Goal: Information Seeking & Learning: Learn about a topic

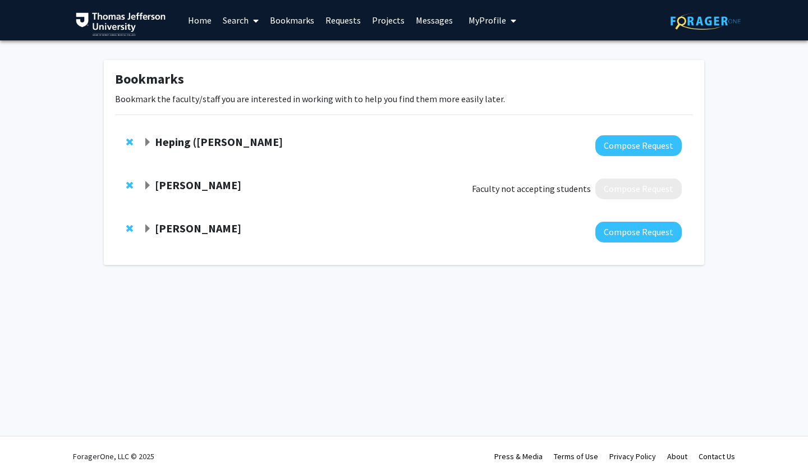
click at [148, 143] on span "Expand Heping (Ann) Sheng Bookmark" at bounding box center [147, 142] width 9 height 9
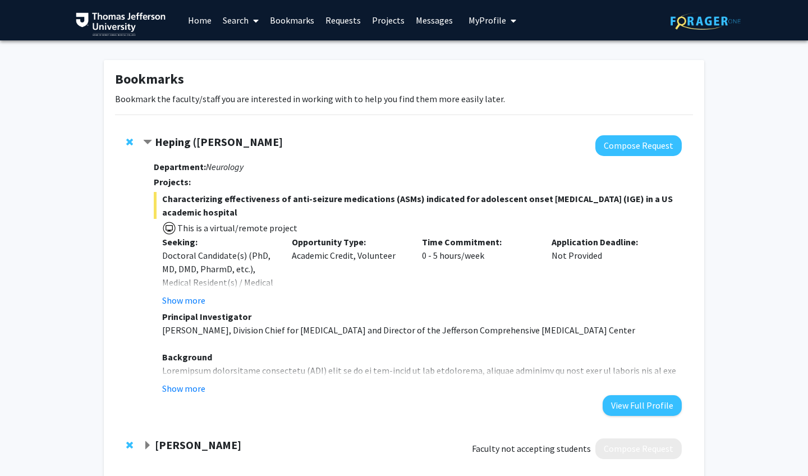
click at [148, 143] on span "Contract Heping (Ann) Sheng Bookmark" at bounding box center [147, 142] width 9 height 9
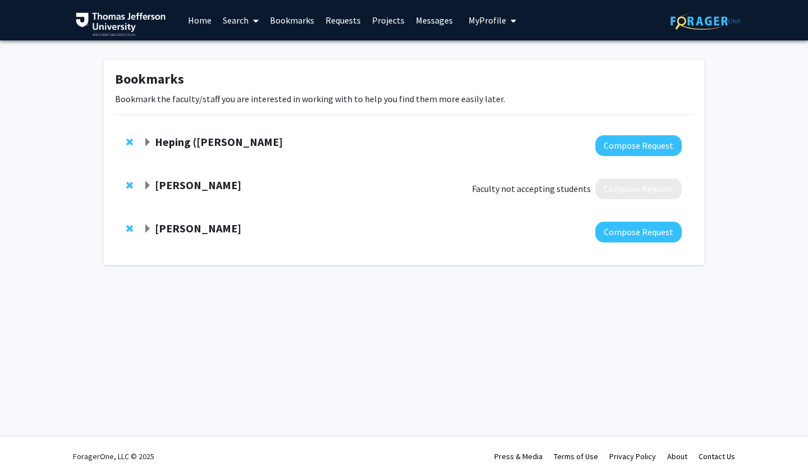
click at [145, 224] on div "[PERSON_NAME]" at bounding box center [264, 229] width 242 height 14
click at [145, 231] on span "Expand Joel Schuman Bookmark" at bounding box center [147, 228] width 9 height 9
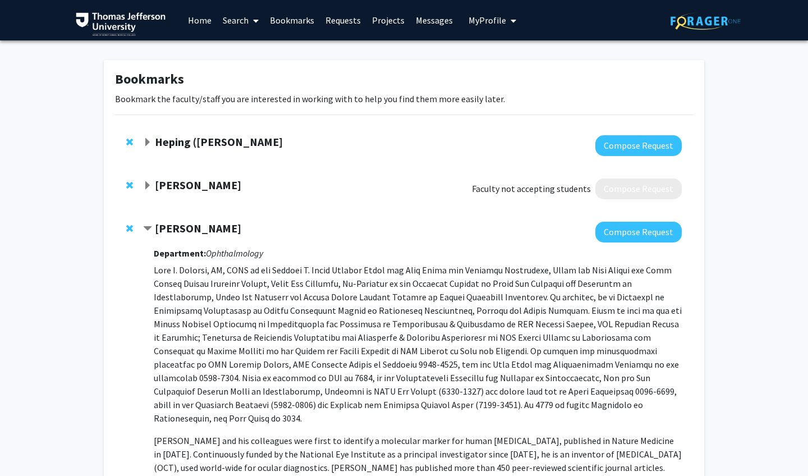
click at [205, 17] on link "Home" at bounding box center [199, 20] width 35 height 39
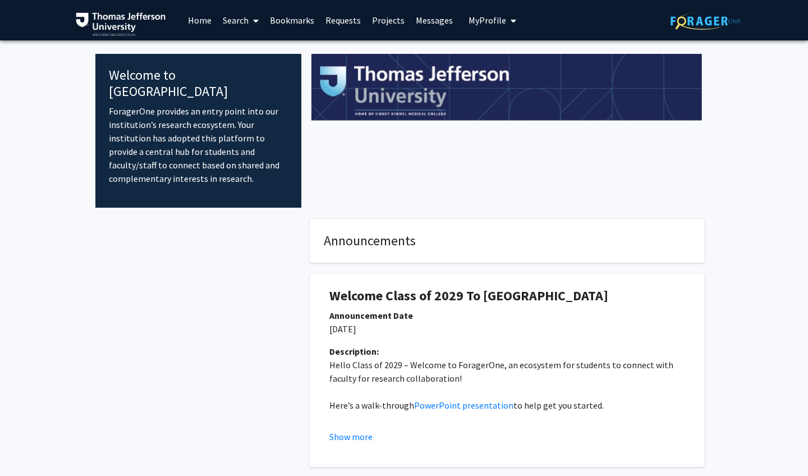
click at [247, 23] on link "Search" at bounding box center [240, 20] width 47 height 39
click at [284, 18] on link "Bookmarks" at bounding box center [292, 20] width 56 height 39
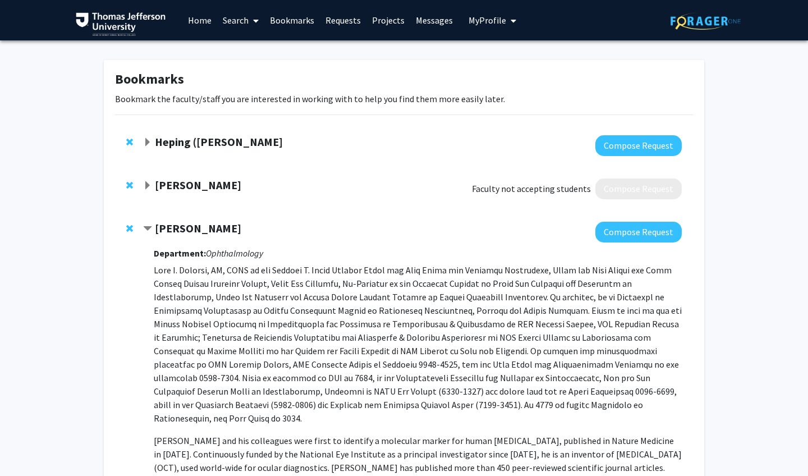
click at [344, 20] on link "Requests" at bounding box center [343, 20] width 47 height 39
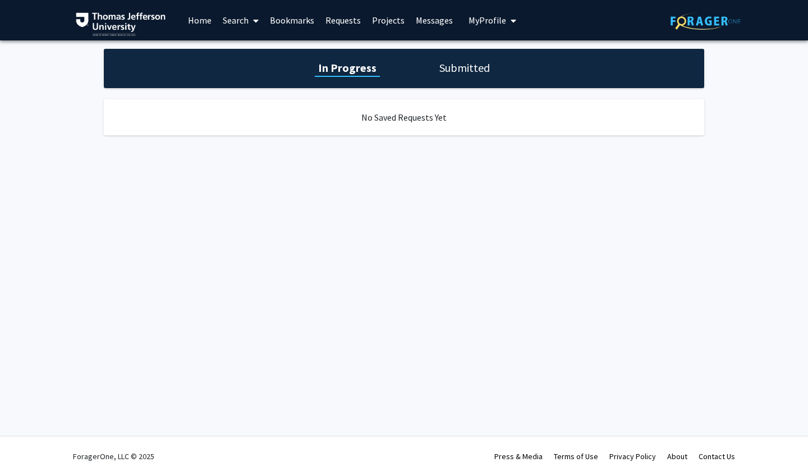
click at [416, 21] on link "Messages" at bounding box center [434, 20] width 48 height 39
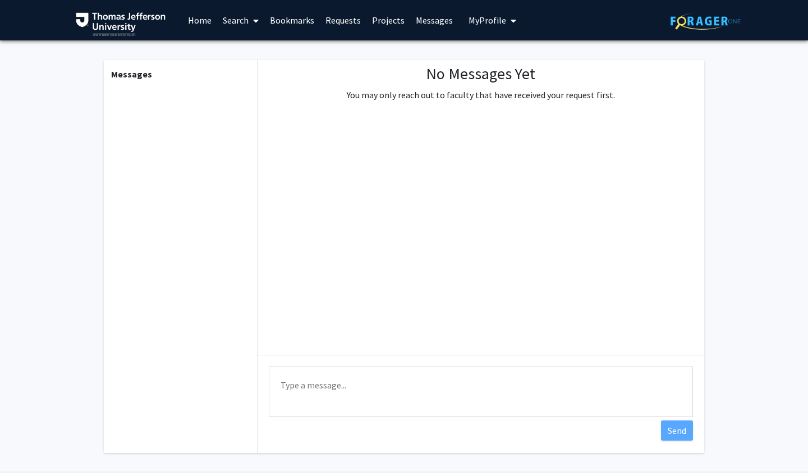
click at [474, 27] on button "My Profile" at bounding box center [492, 20] width 54 height 40
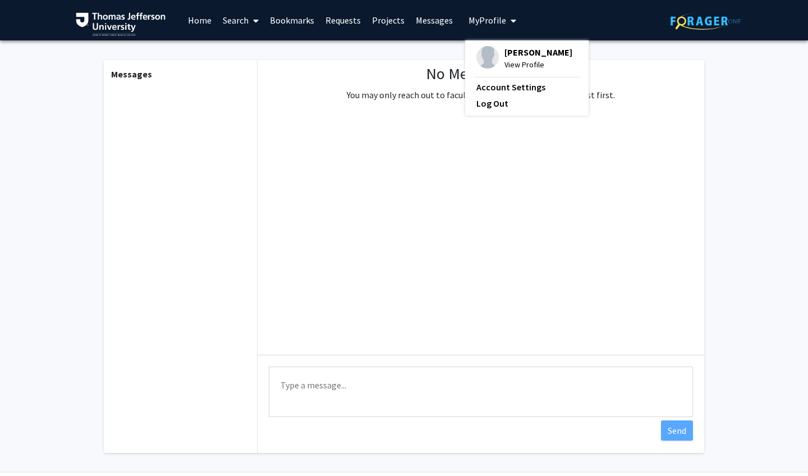
click at [195, 24] on link "Home" at bounding box center [199, 20] width 35 height 39
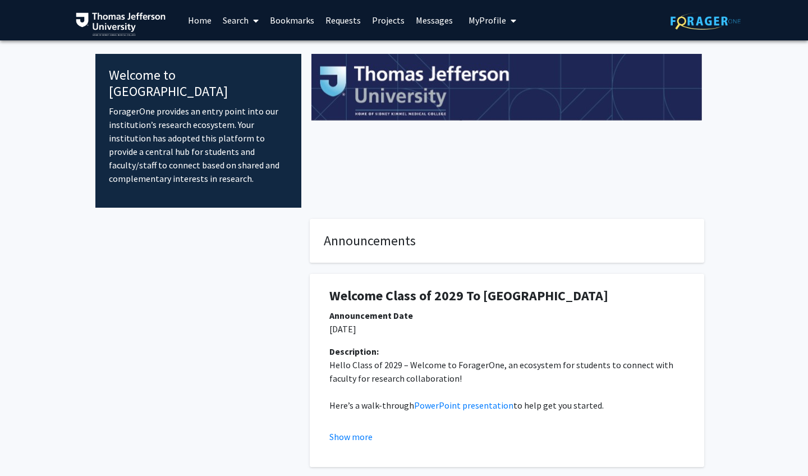
click at [237, 34] on link "Search" at bounding box center [240, 20] width 47 height 39
click at [246, 72] on span "Students" at bounding box center [251, 74] width 68 height 22
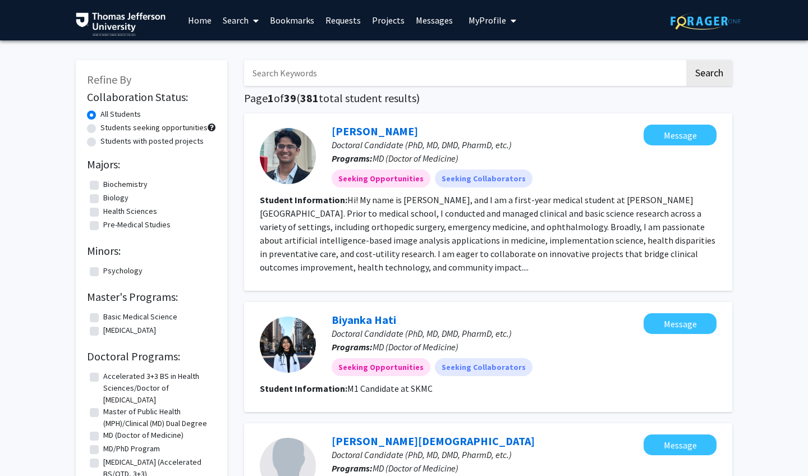
click at [241, 32] on link "Search" at bounding box center [240, 20] width 47 height 39
click at [240, 45] on span "Faculty/Staff" at bounding box center [258, 51] width 82 height 22
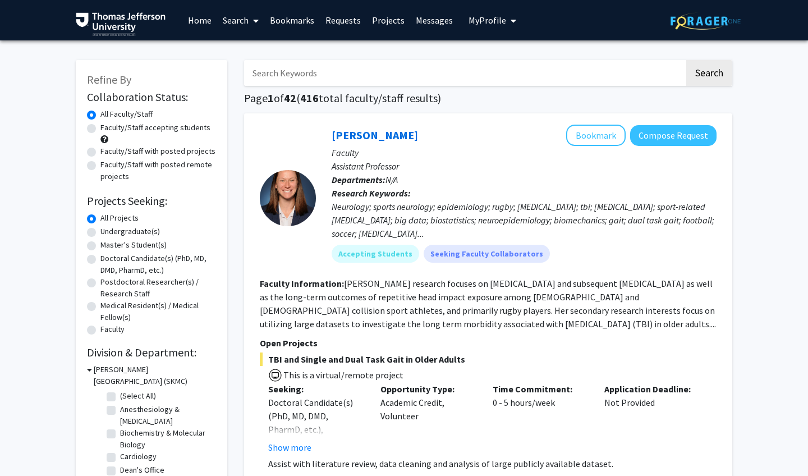
click at [97, 130] on div "Faculty/Staff accepting students" at bounding box center [151, 134] width 129 height 24
click at [100, 152] on label "Faculty/Staff with posted projects" at bounding box center [157, 151] width 115 height 12
click at [100, 152] on input "Faculty/Staff with posted projects" at bounding box center [103, 148] width 7 height 7
radio input "true"
click at [100, 166] on label "Faculty/Staff with posted remote projects" at bounding box center [158, 171] width 116 height 24
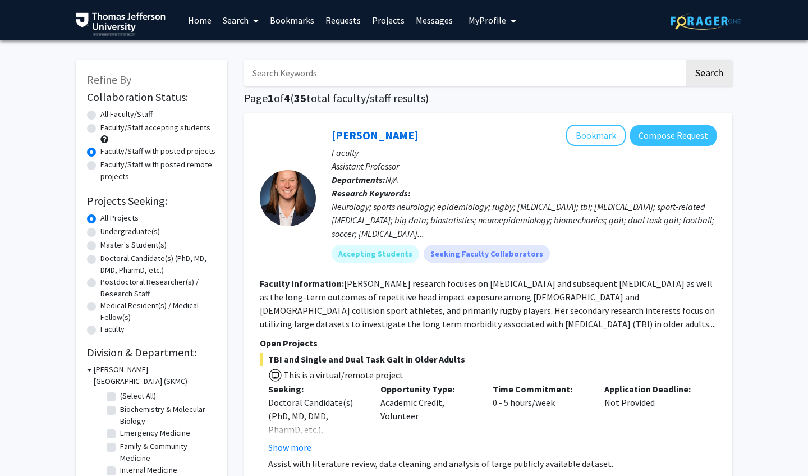
click at [100, 166] on input "Faculty/Staff with posted remote projects" at bounding box center [103, 162] width 7 height 7
radio input "true"
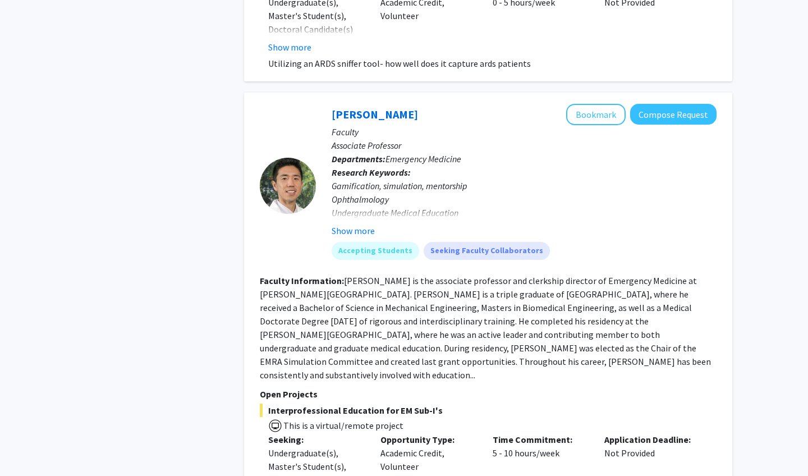
scroll to position [1404, 0]
click at [351, 233] on button "Show more" at bounding box center [353, 229] width 43 height 13
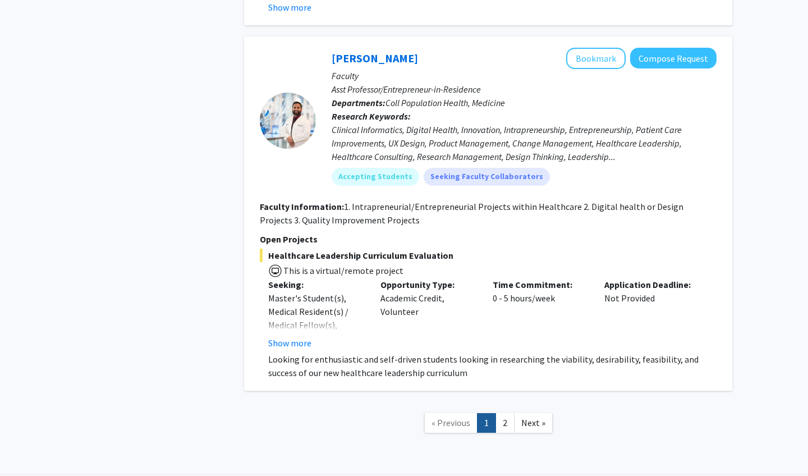
scroll to position [8085, 0]
click at [498, 414] on link "2" at bounding box center [504, 424] width 19 height 20
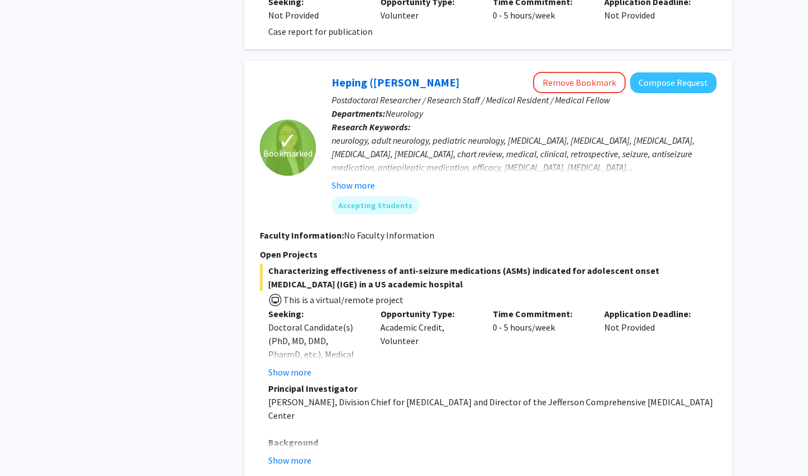
scroll to position [1506, 0]
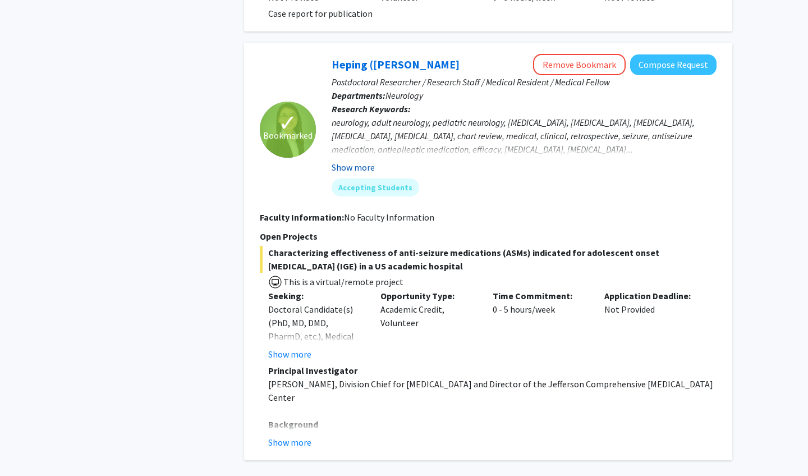
click at [365, 171] on button "Show more" at bounding box center [353, 166] width 43 height 13
click at [293, 361] on button "Show more" at bounding box center [289, 353] width 43 height 13
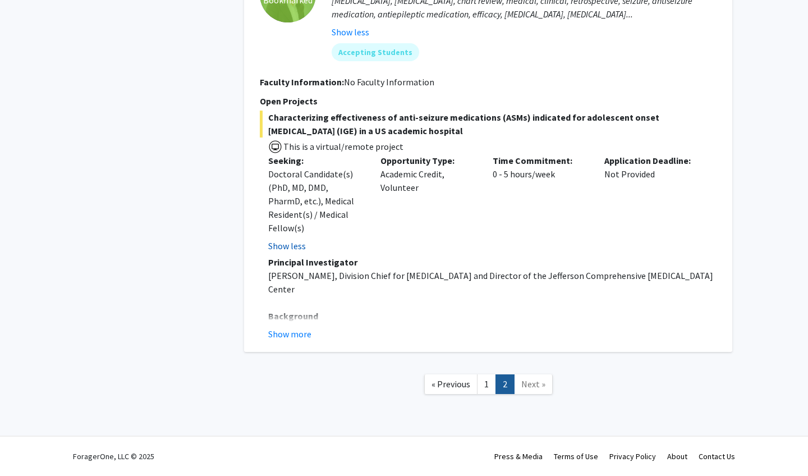
scroll to position [1642, 0]
click at [296, 336] on button "Show more" at bounding box center [289, 333] width 43 height 13
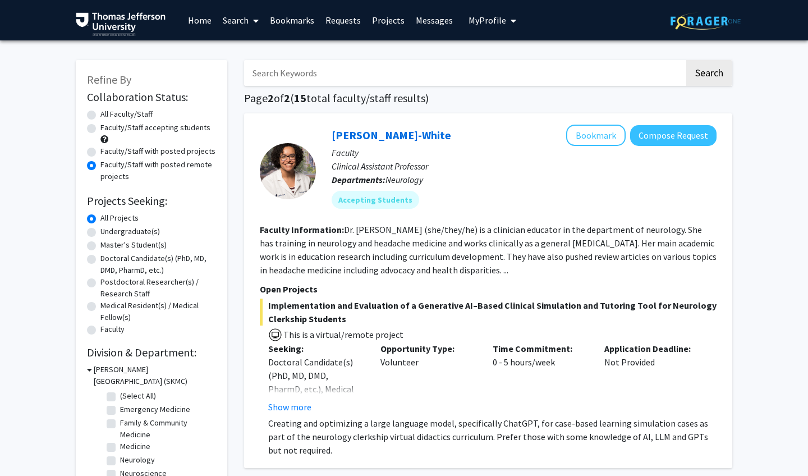
scroll to position [0, 0]
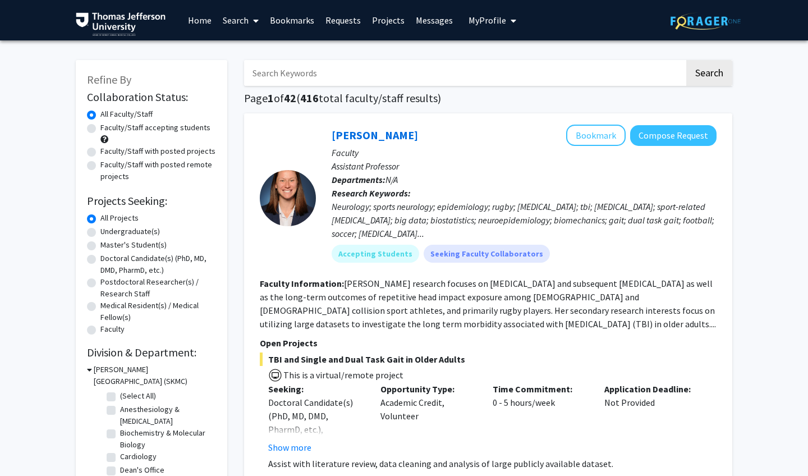
click at [98, 132] on div "Faculty/Staff accepting students" at bounding box center [151, 134] width 129 height 24
click at [100, 129] on label "Faculty/Staff accepting students" at bounding box center [155, 128] width 110 height 12
click at [100, 129] on input "Faculty/Staff accepting students" at bounding box center [103, 125] width 7 height 7
radio input "true"
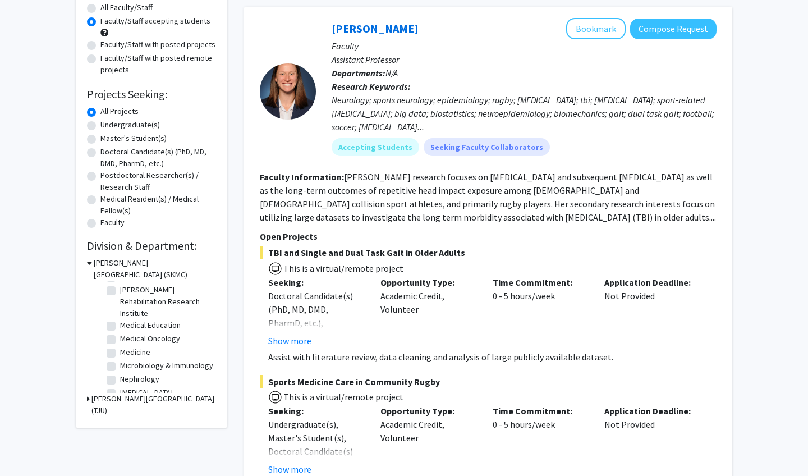
scroll to position [135, 0]
click at [120, 347] on label "Medical Oncology" at bounding box center [150, 342] width 60 height 12
click at [120, 343] on input "Medical Oncology" at bounding box center [123, 339] width 7 height 7
checkbox input "true"
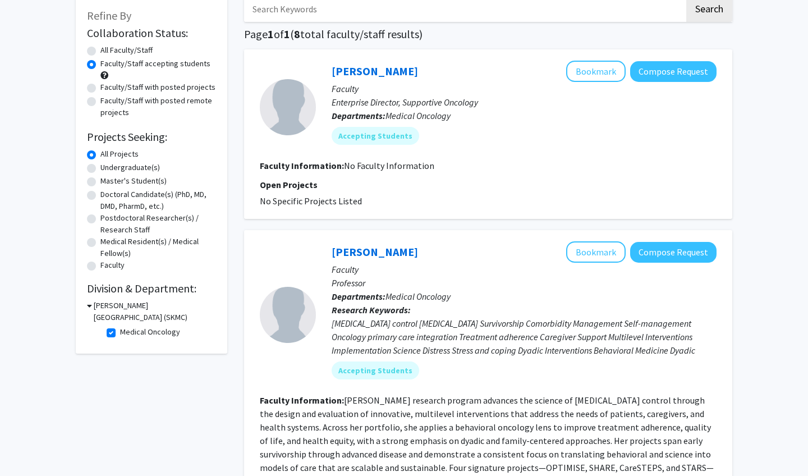
scroll to position [71, 0]
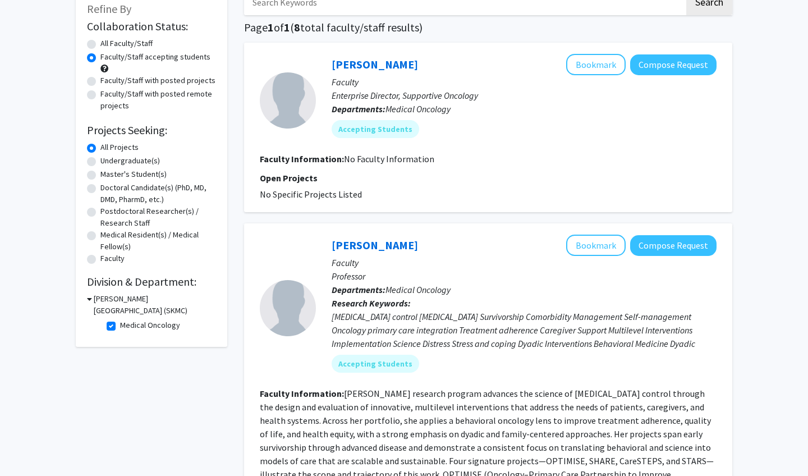
click at [120, 324] on label "Medical Oncology" at bounding box center [150, 325] width 60 height 12
click at [120, 324] on input "Medical Oncology" at bounding box center [123, 322] width 7 height 7
checkbox input "false"
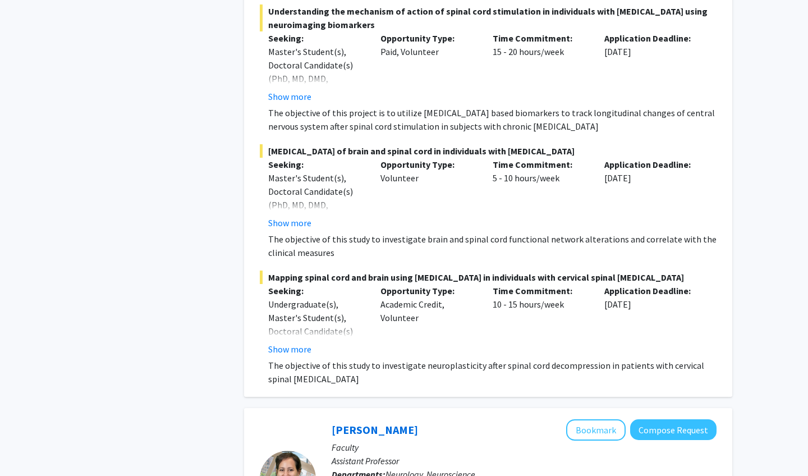
scroll to position [4721, 0]
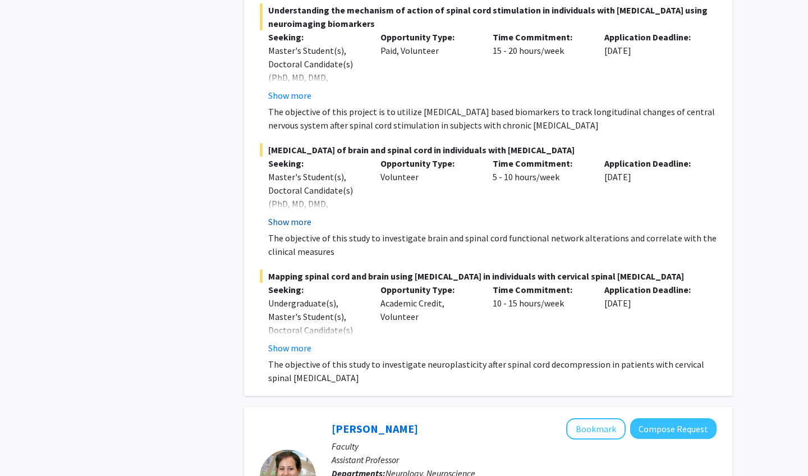
click at [296, 215] on button "Show more" at bounding box center [289, 221] width 43 height 13
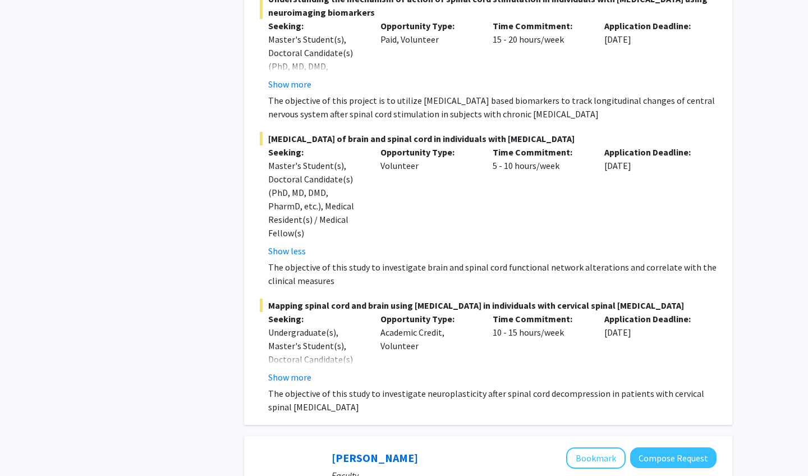
scroll to position [4737, 0]
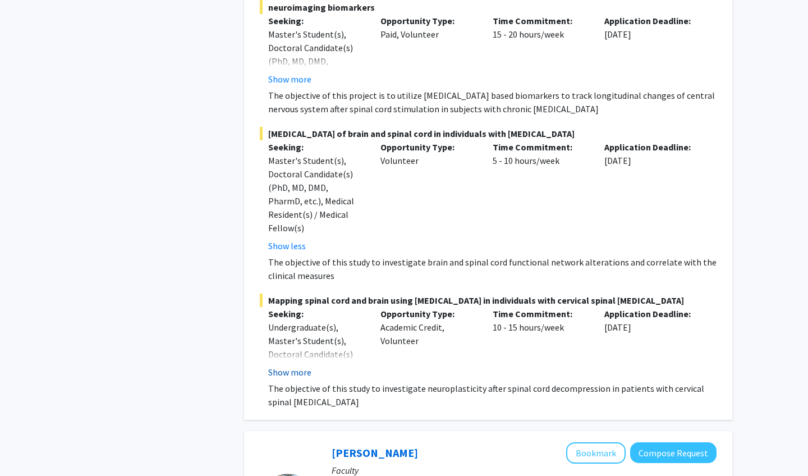
click at [291, 365] on button "Show more" at bounding box center [289, 371] width 43 height 13
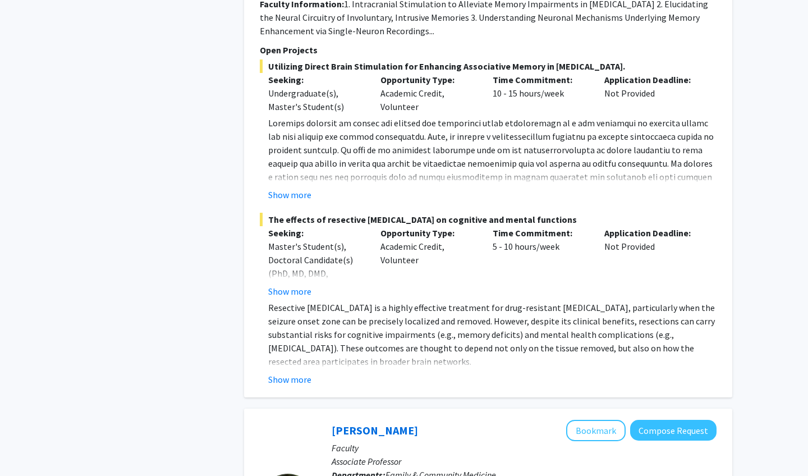
scroll to position [5362, 0]
click at [288, 284] on button "Show more" at bounding box center [289, 290] width 43 height 13
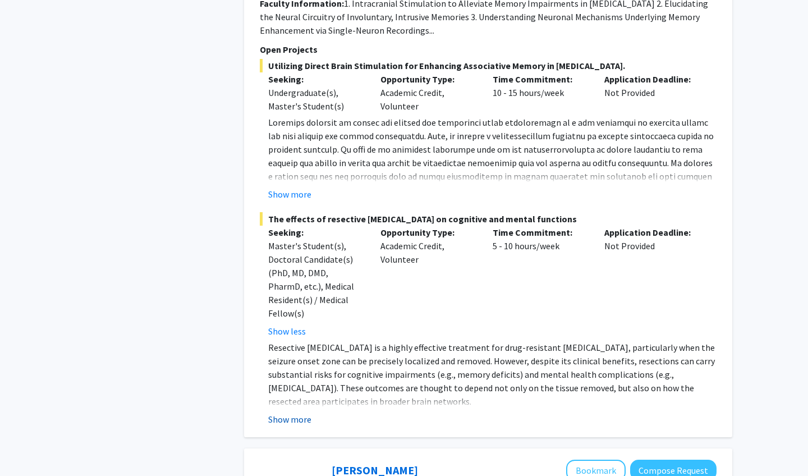
click at [291, 412] on button "Show more" at bounding box center [289, 418] width 43 height 13
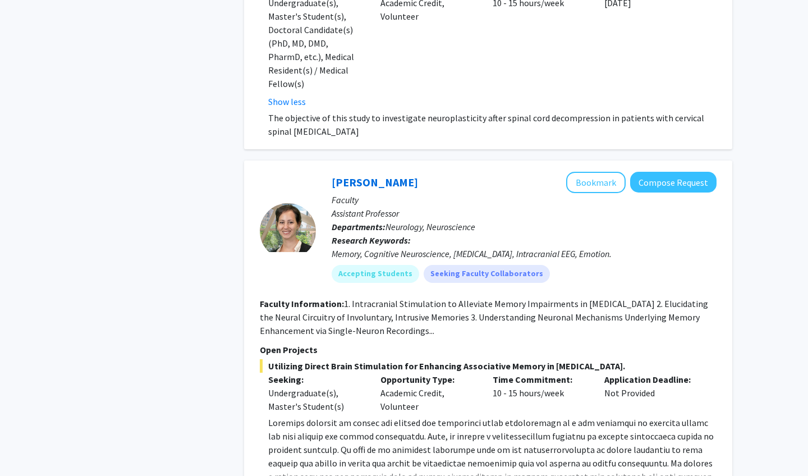
scroll to position [5039, 0]
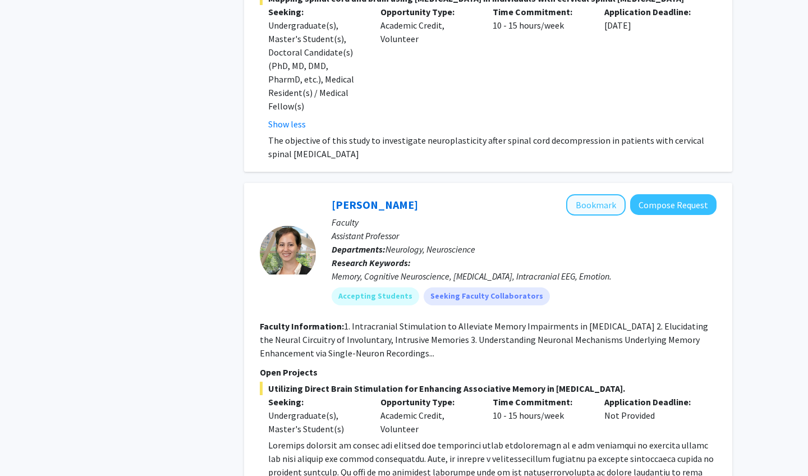
click at [605, 194] on button "Bookmark" at bounding box center [595, 204] width 59 height 21
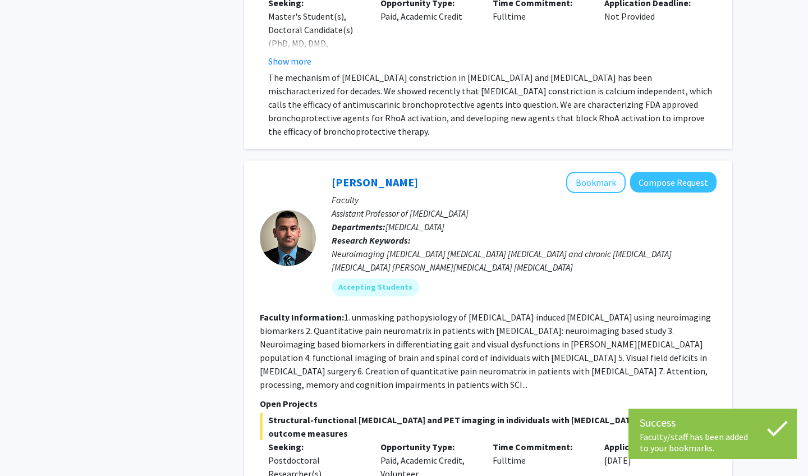
click at [605, 172] on button "Bookmark" at bounding box center [595, 182] width 59 height 21
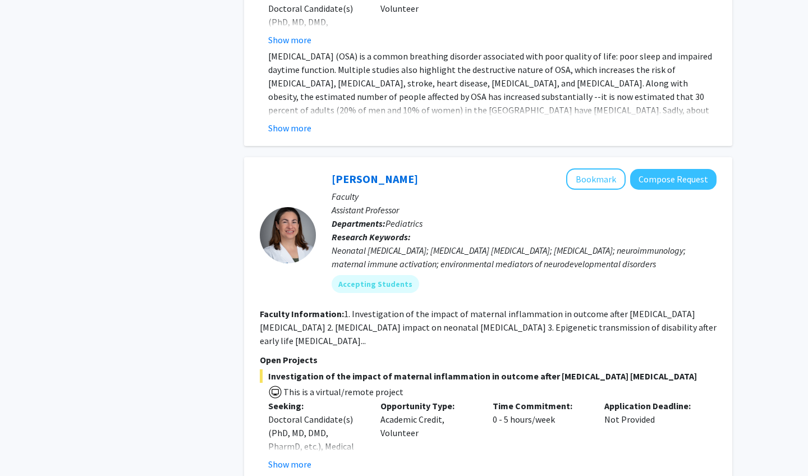
scroll to position [7923, 0]
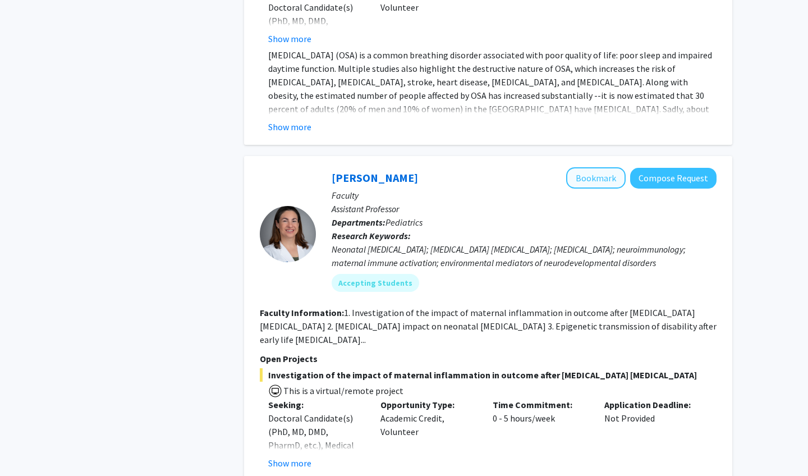
click at [603, 167] on button "Bookmark" at bounding box center [595, 177] width 59 height 21
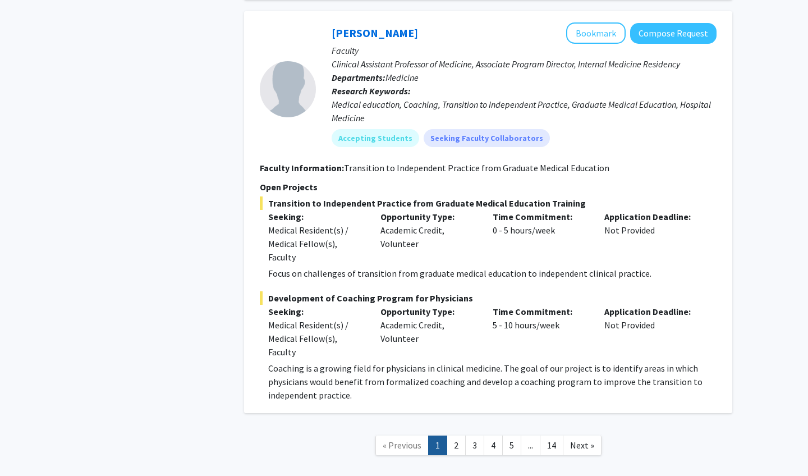
scroll to position [8808, 0]
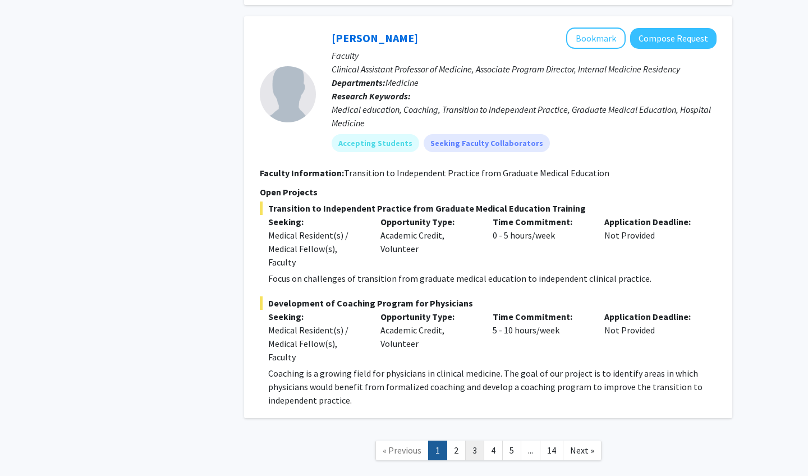
click at [466, 440] on link "3" at bounding box center [474, 450] width 19 height 20
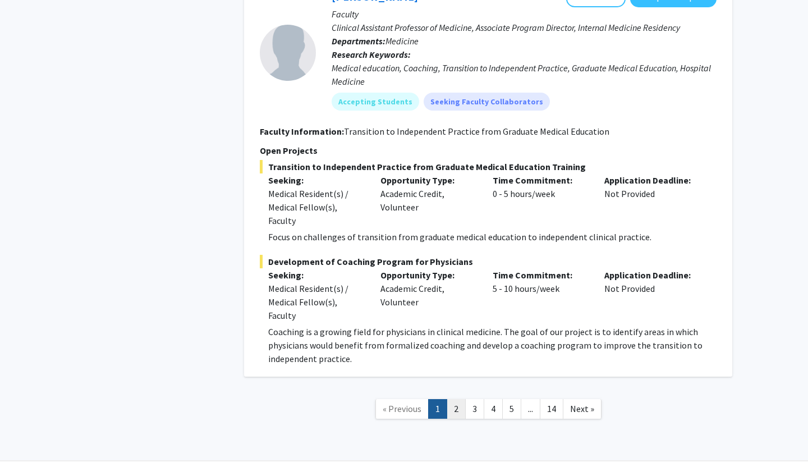
scroll to position [8660, 0]
click at [454, 400] on link "2" at bounding box center [456, 410] width 19 height 20
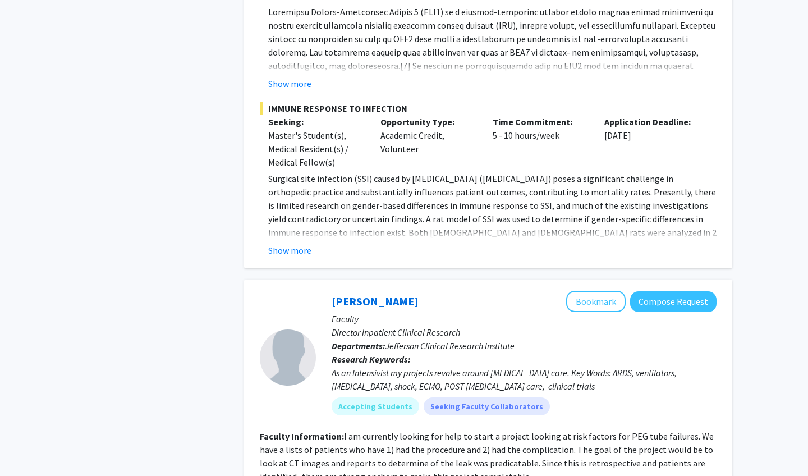
scroll to position [2579, 0]
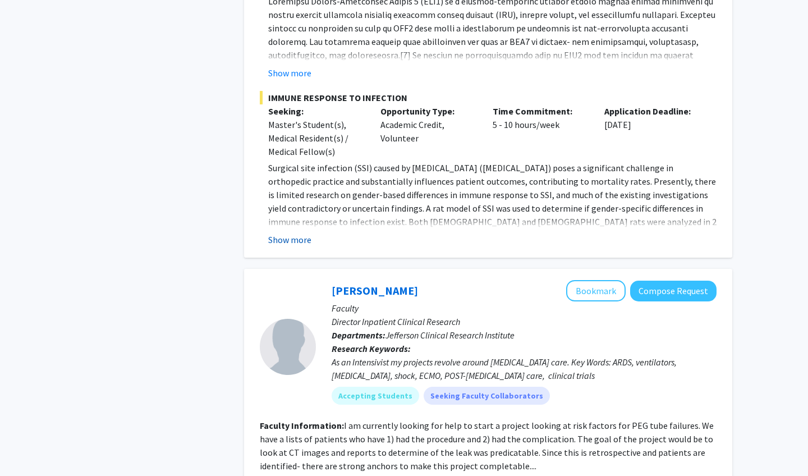
click at [309, 233] on button "Show more" at bounding box center [289, 239] width 43 height 13
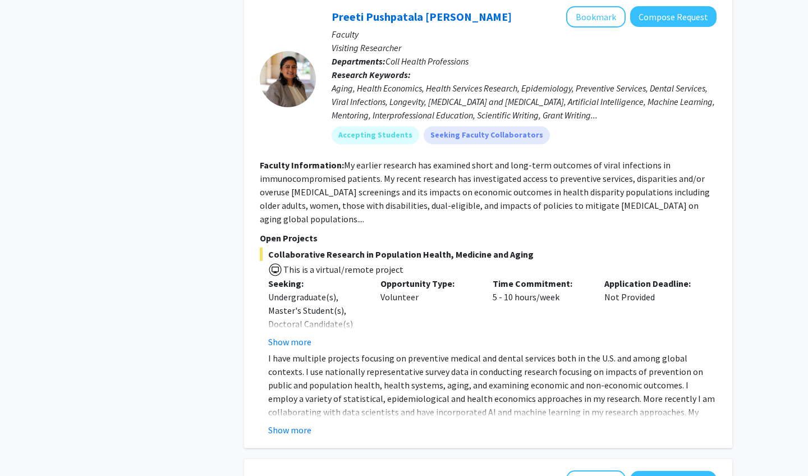
scroll to position [3473, 0]
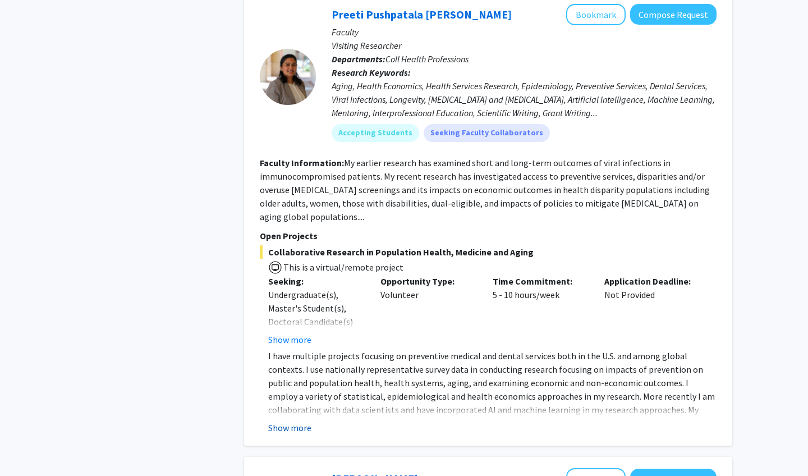
click at [291, 421] on button "Show more" at bounding box center [289, 427] width 43 height 13
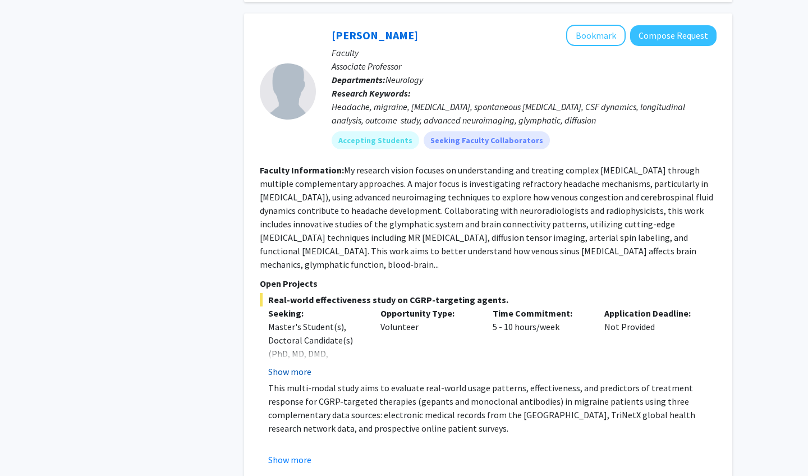
scroll to position [3991, 0]
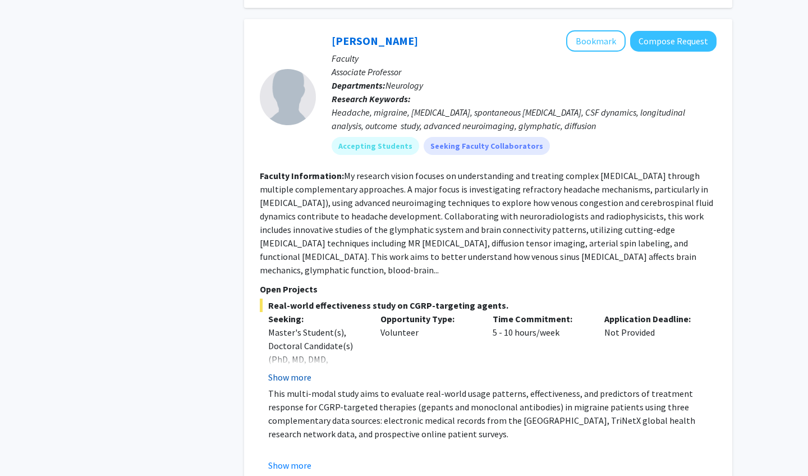
click at [290, 370] on button "Show more" at bounding box center [289, 376] width 43 height 13
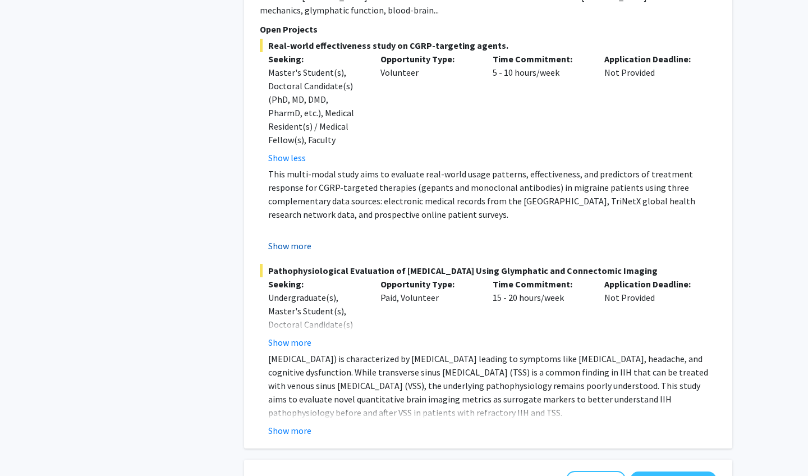
scroll to position [4251, 0]
click at [292, 424] on button "Show more" at bounding box center [289, 430] width 43 height 13
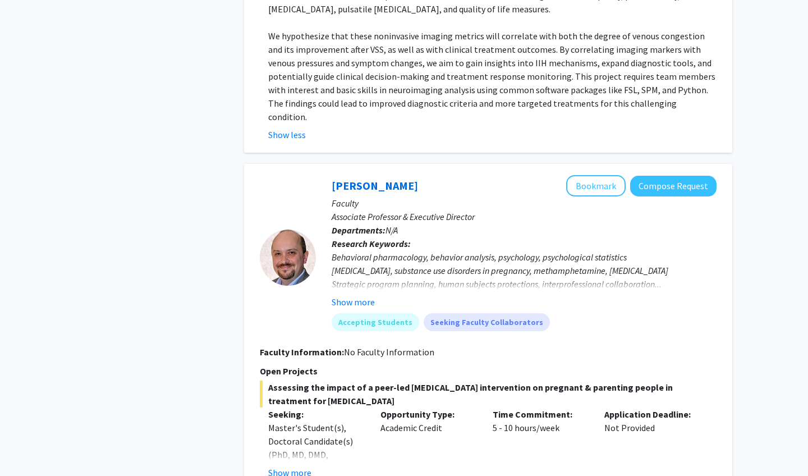
scroll to position [4752, 0]
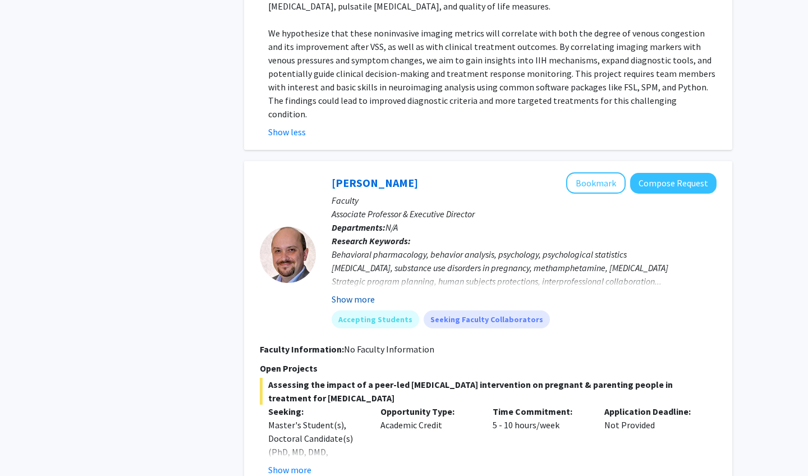
click at [353, 292] on button "Show more" at bounding box center [353, 298] width 43 height 13
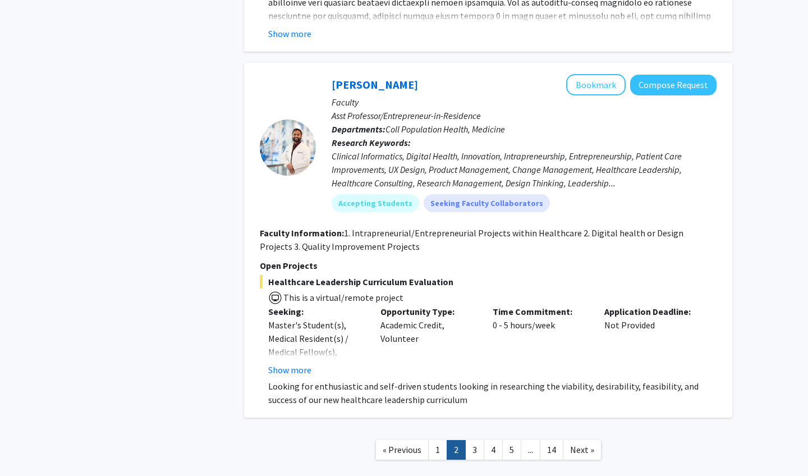
scroll to position [5473, 0]
click at [478, 440] on link "3" at bounding box center [474, 450] width 19 height 20
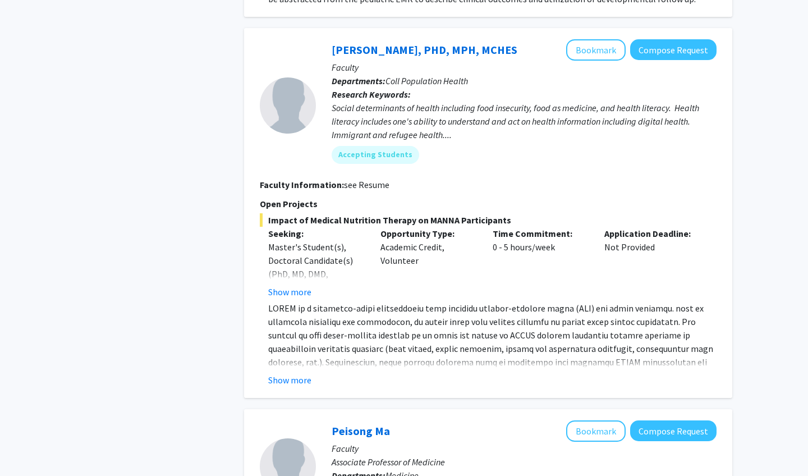
scroll to position [1156, 0]
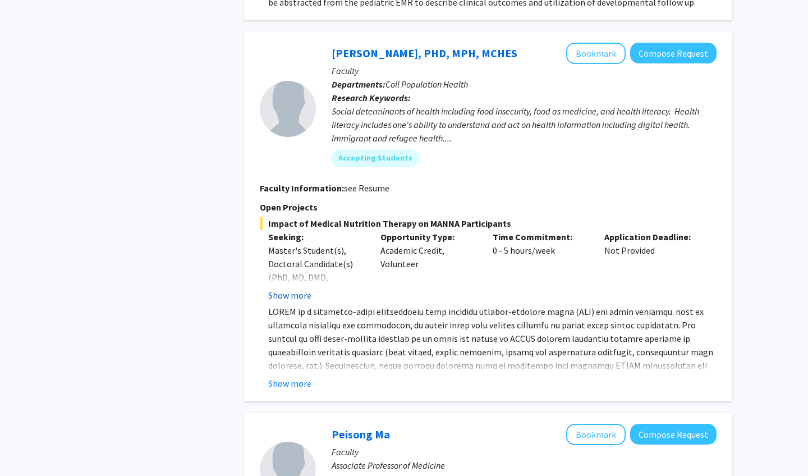
click at [299, 288] on button "Show more" at bounding box center [289, 294] width 43 height 13
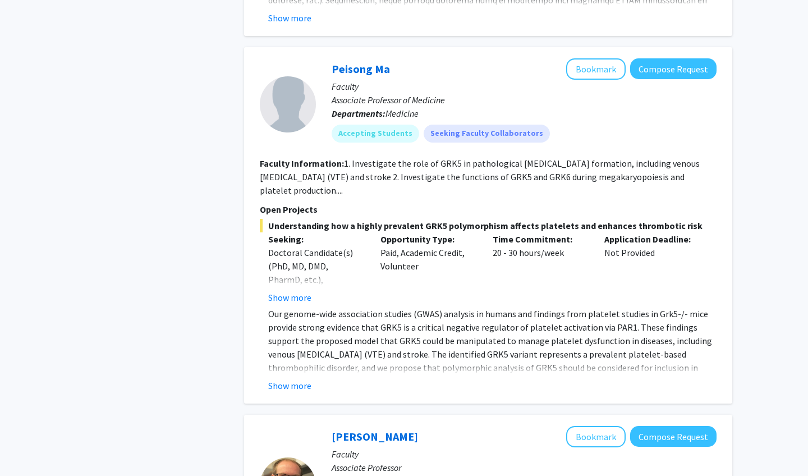
scroll to position [1576, 0]
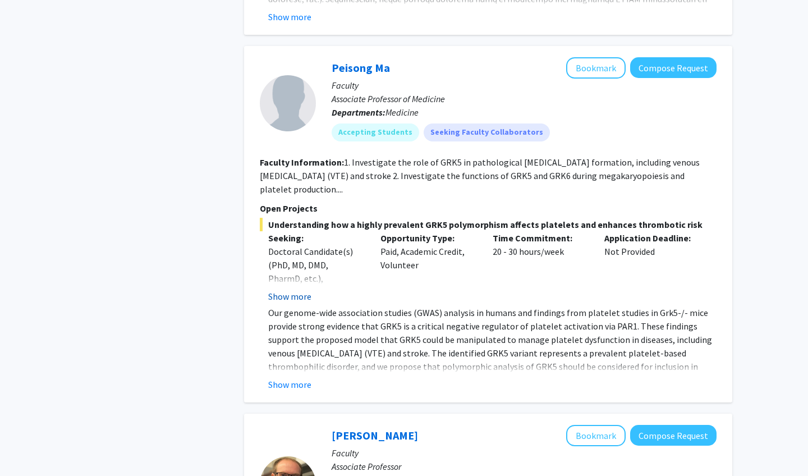
click at [298, 290] on button "Show more" at bounding box center [289, 296] width 43 height 13
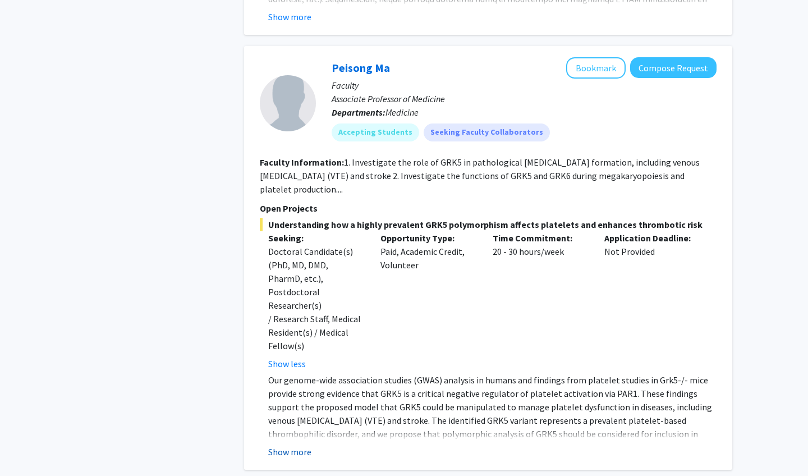
click at [300, 445] on button "Show more" at bounding box center [289, 451] width 43 height 13
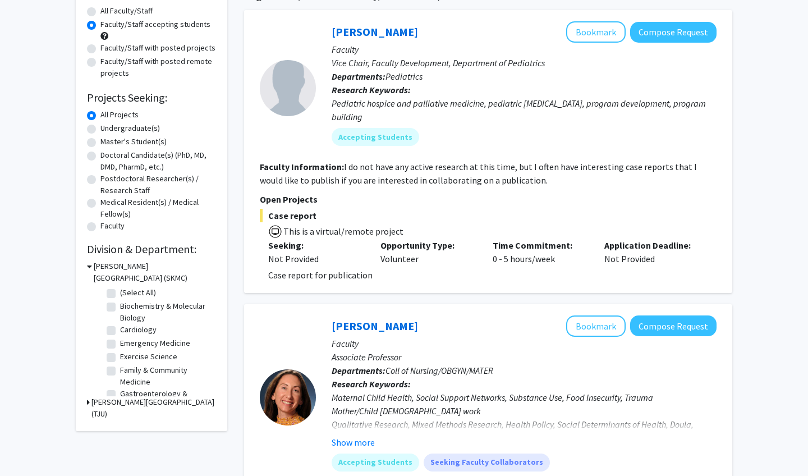
scroll to position [129, 0]
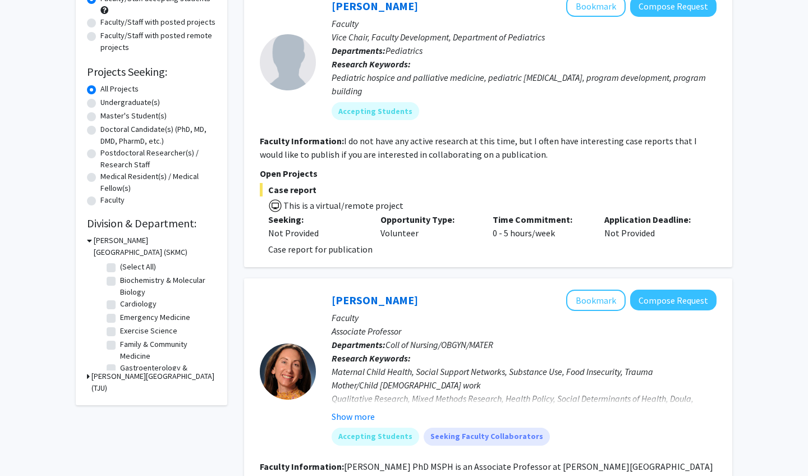
click at [142, 377] on h3 "[PERSON_NAME][GEOGRAPHIC_DATA] (TJU)" at bounding box center [153, 382] width 125 height 24
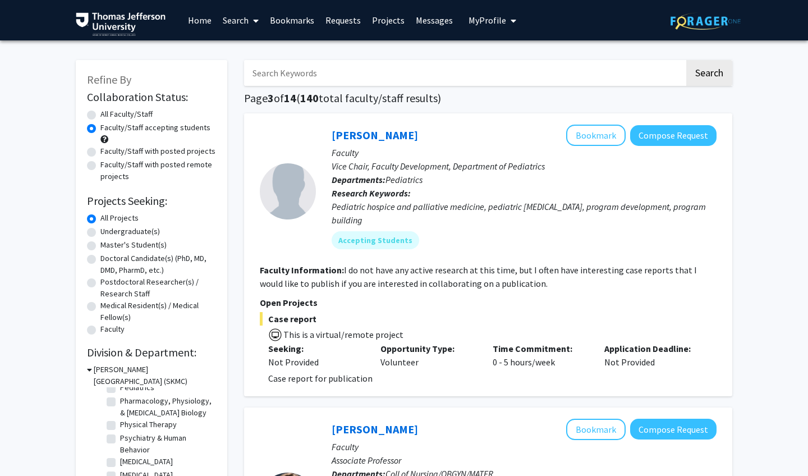
scroll to position [0, 0]
click at [100, 262] on label "Doctoral Candidate(s) (PhD, MD, DMD, PharmD, etc.)" at bounding box center [158, 265] width 116 height 24
click at [100, 260] on input "Doctoral Candidate(s) (PhD, MD, DMD, PharmD, etc.)" at bounding box center [103, 256] width 7 height 7
radio input "true"
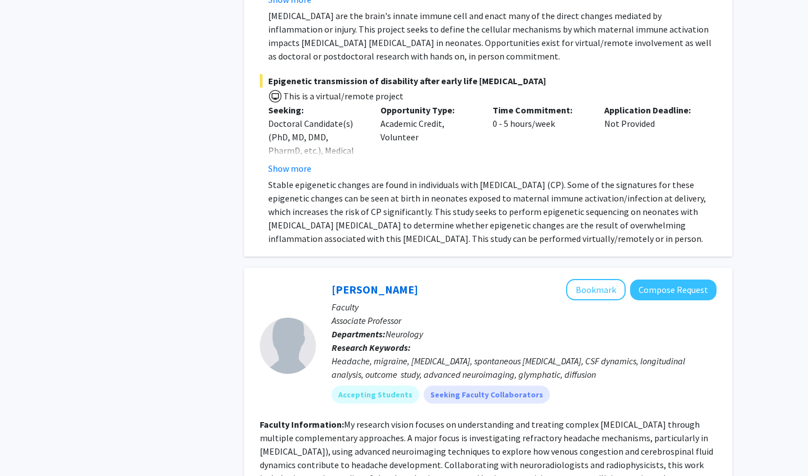
scroll to position [8369, 0]
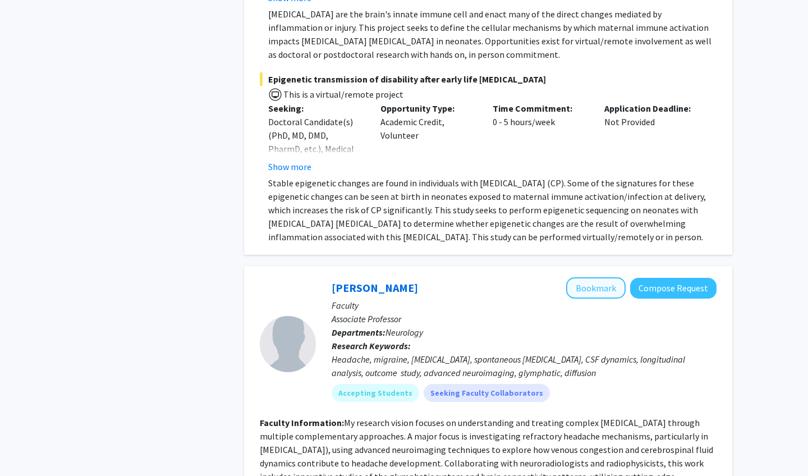
click at [586, 277] on button "Bookmark" at bounding box center [595, 287] width 59 height 21
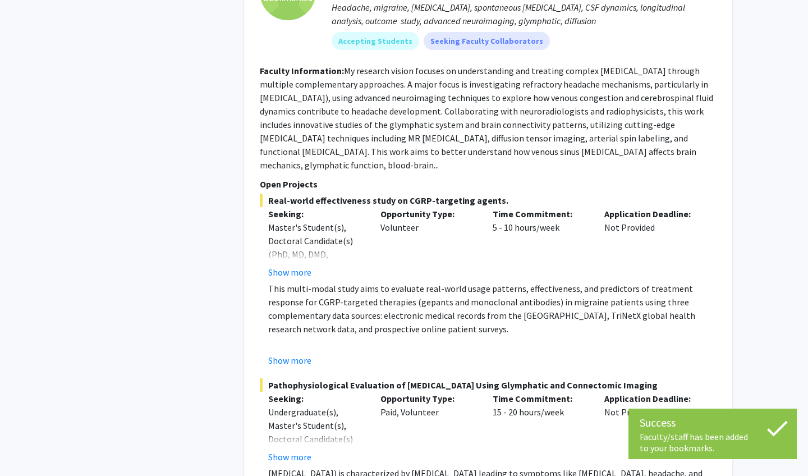
scroll to position [8875, 0]
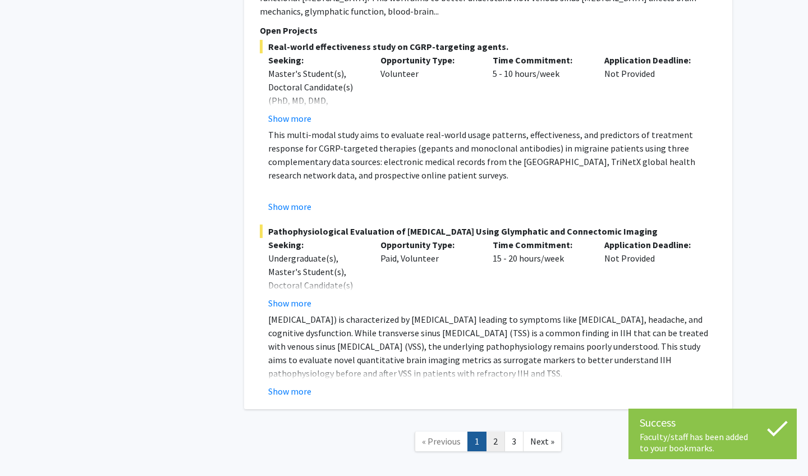
click at [498, 432] on link "2" at bounding box center [495, 442] width 19 height 20
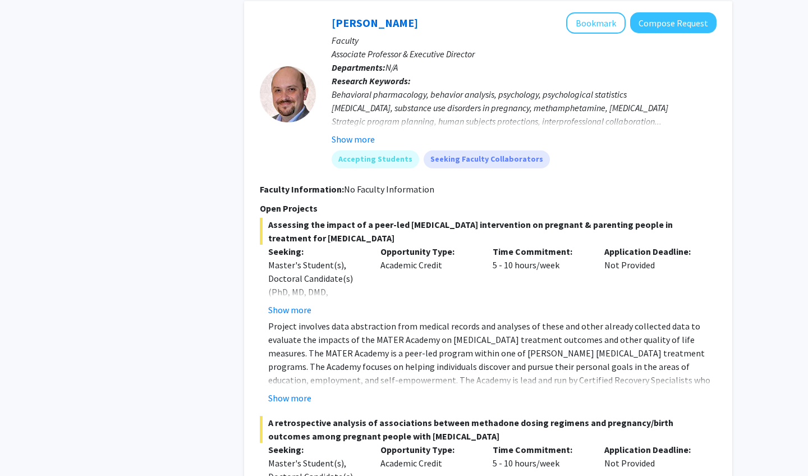
scroll to position [1176, 0]
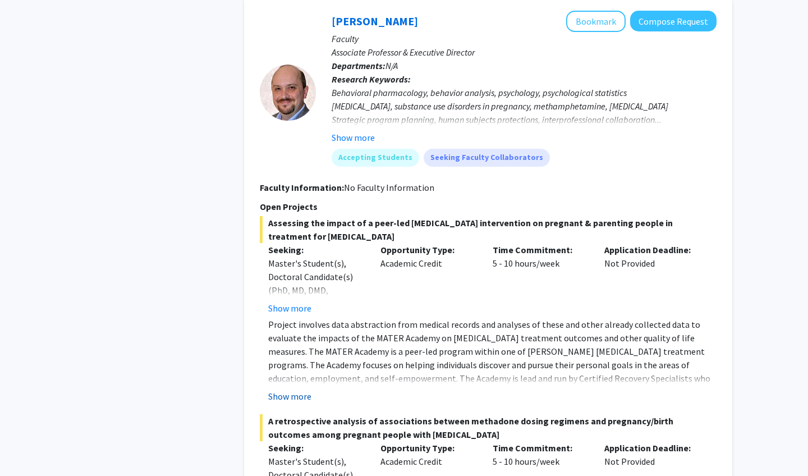
click at [291, 395] on button "Show more" at bounding box center [289, 395] width 43 height 13
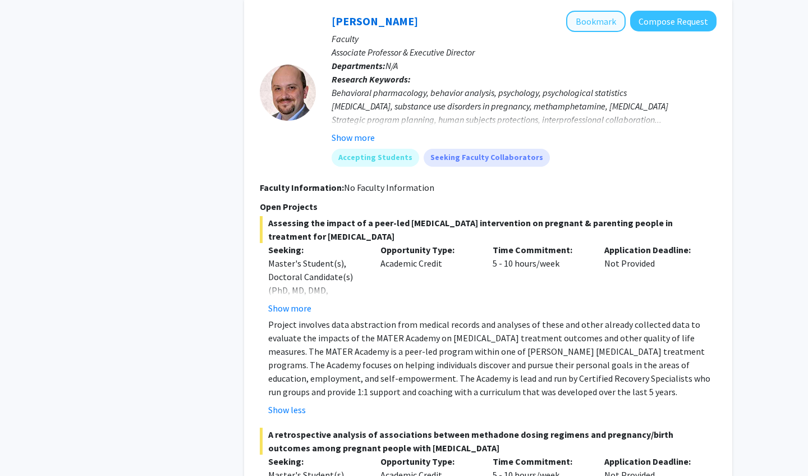
click at [598, 24] on button "Bookmark" at bounding box center [595, 21] width 59 height 21
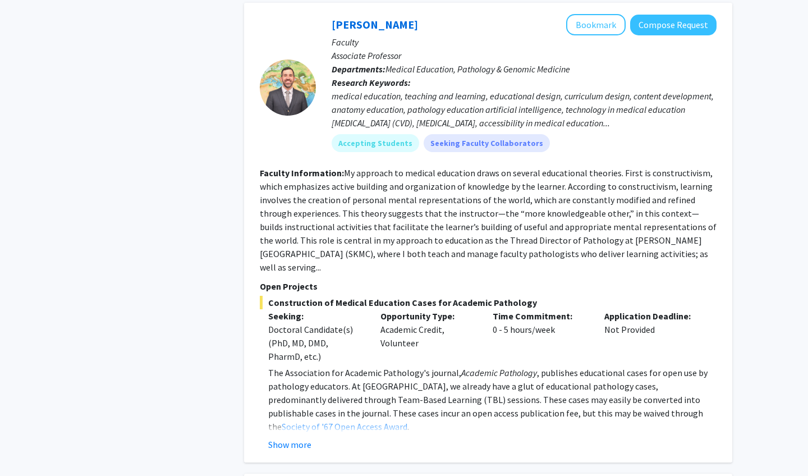
scroll to position [3306, 0]
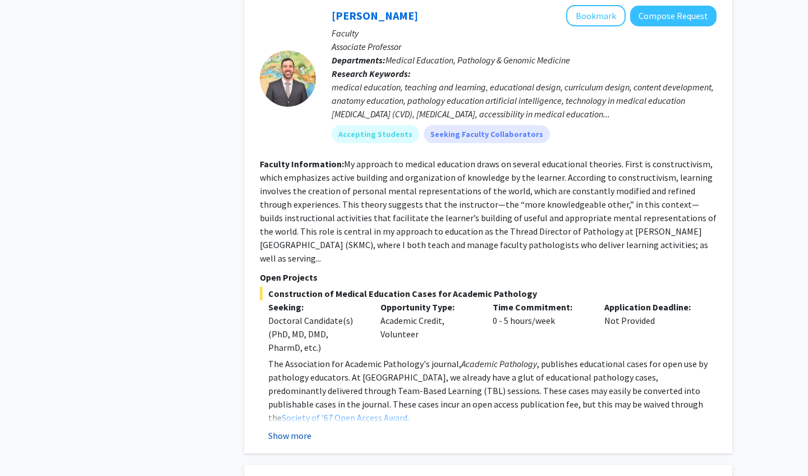
click at [301, 429] on button "Show more" at bounding box center [289, 435] width 43 height 13
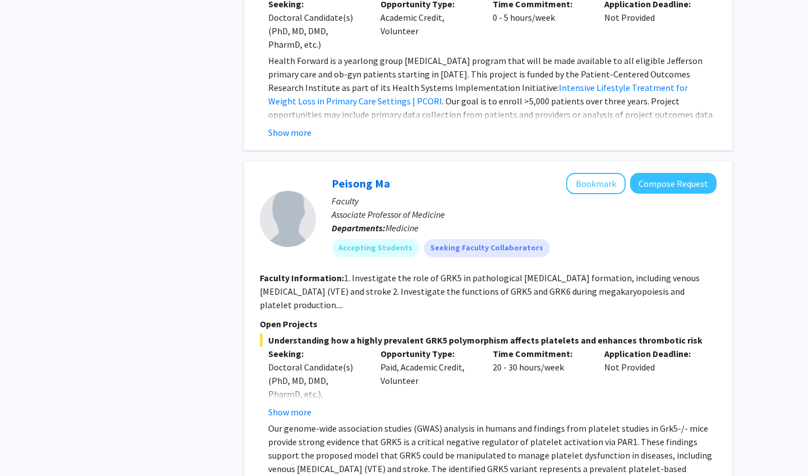
scroll to position [5012, 0]
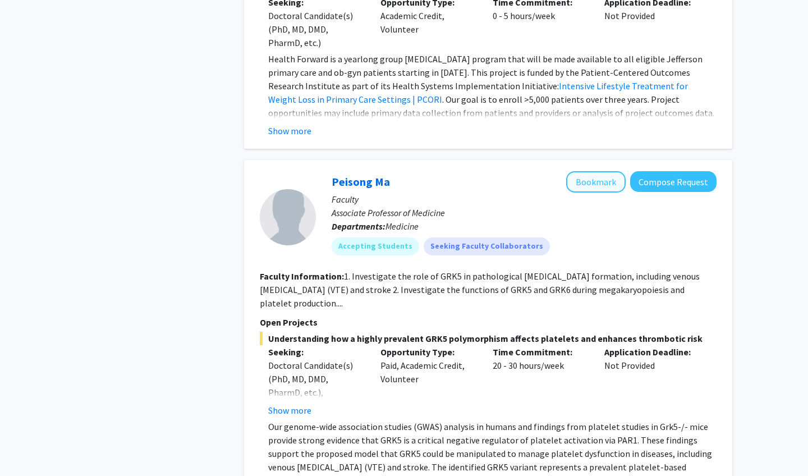
click at [596, 171] on button "Bookmark" at bounding box center [595, 181] width 59 height 21
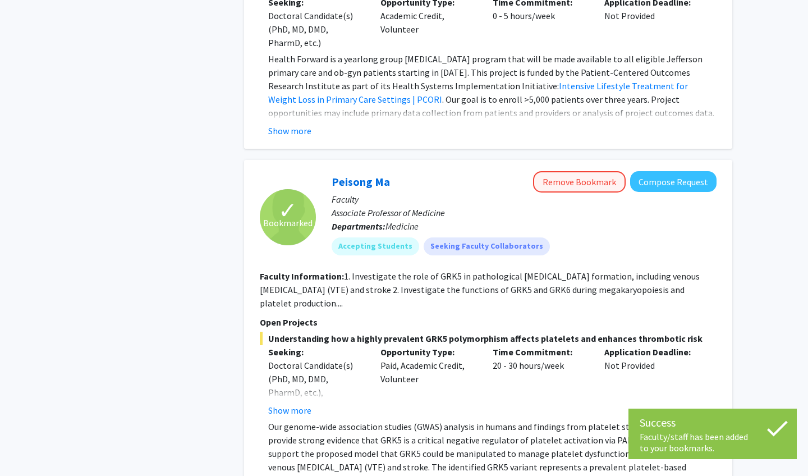
click at [576, 171] on button "Remove Bookmark" at bounding box center [579, 181] width 93 height 21
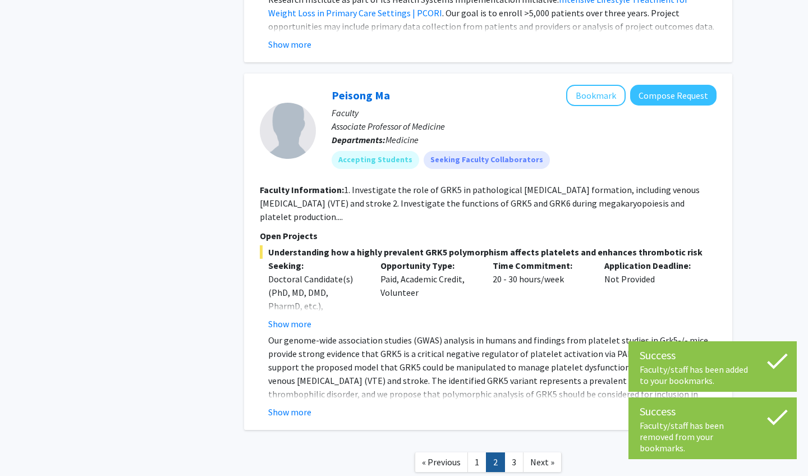
scroll to position [5100, 0]
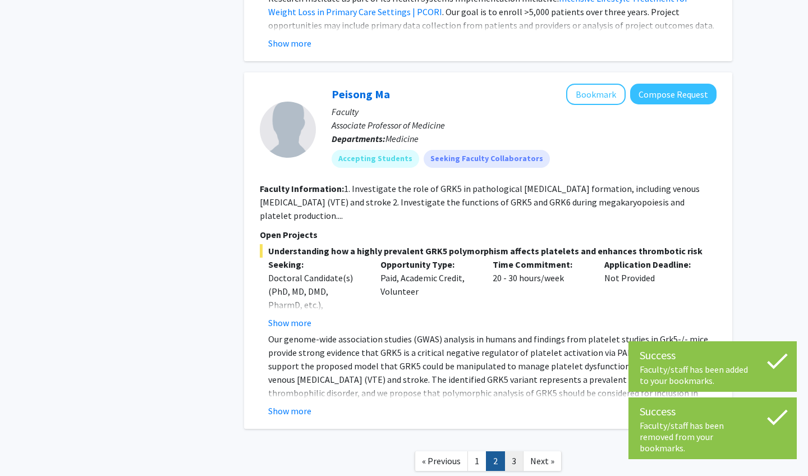
click at [508, 451] on link "3" at bounding box center [513, 461] width 19 height 20
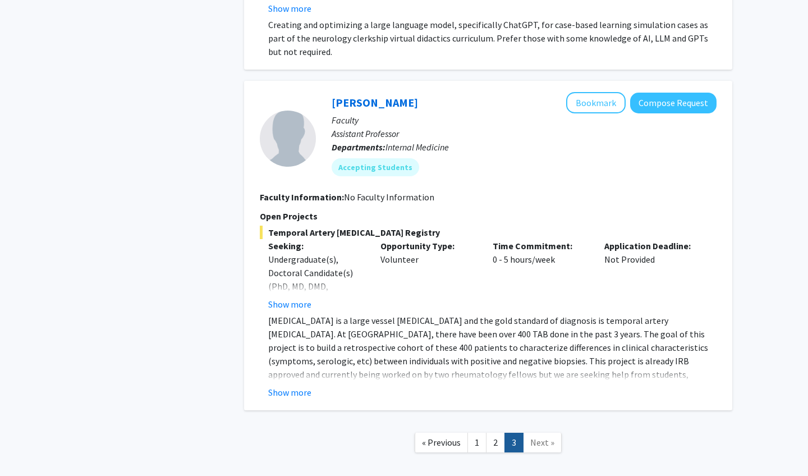
scroll to position [1694, 0]
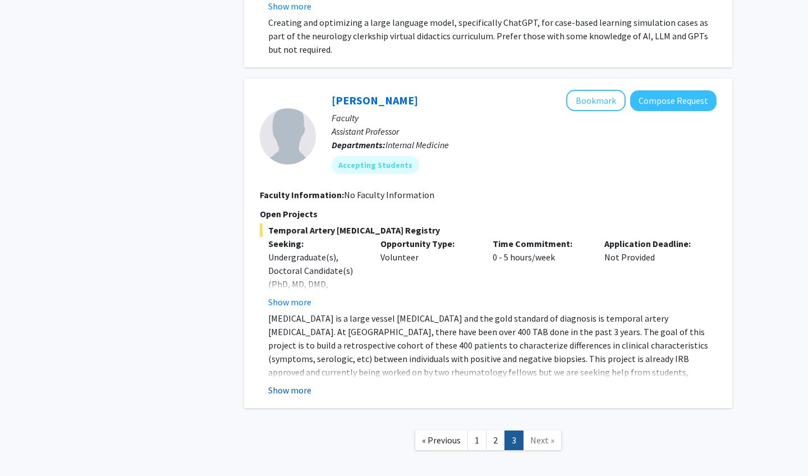
click at [300, 383] on button "Show more" at bounding box center [289, 389] width 43 height 13
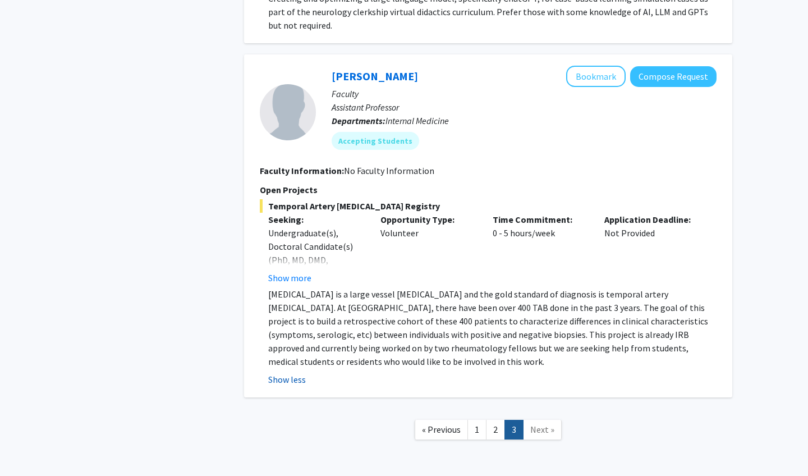
scroll to position [1724, 0]
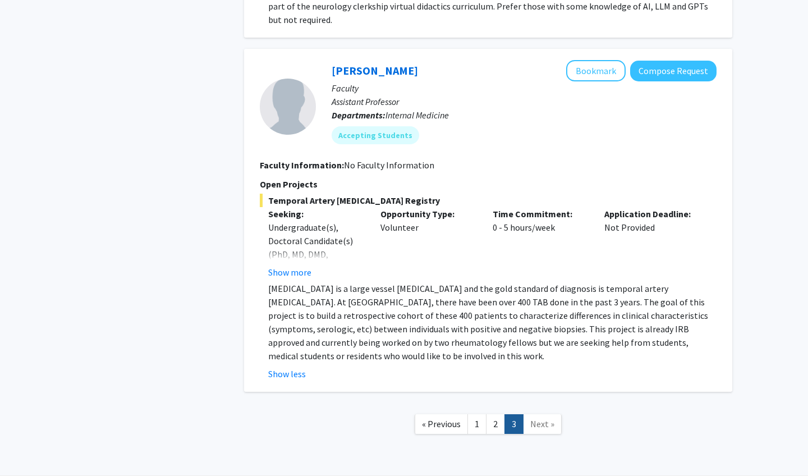
click at [570, 282] on p "Giant cell arteritis is a large vessel vasculitis and the gold standard of diag…" at bounding box center [492, 322] width 448 height 81
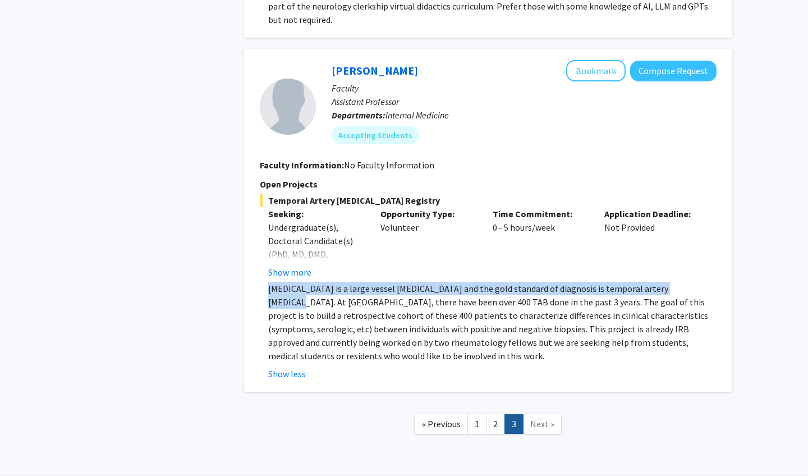
drag, startPoint x: 268, startPoint y: 277, endPoint x: 656, endPoint y: 276, distance: 387.8
click at [656, 282] on p "Giant cell arteritis is a large vessel vasculitis and the gold standard of diag…" at bounding box center [492, 322] width 448 height 81
copy p "Giant cell arteritis is a large vessel vasculitis and the gold standard of diag…"
click at [338, 63] on link "Tim Wilson" at bounding box center [375, 70] width 86 height 14
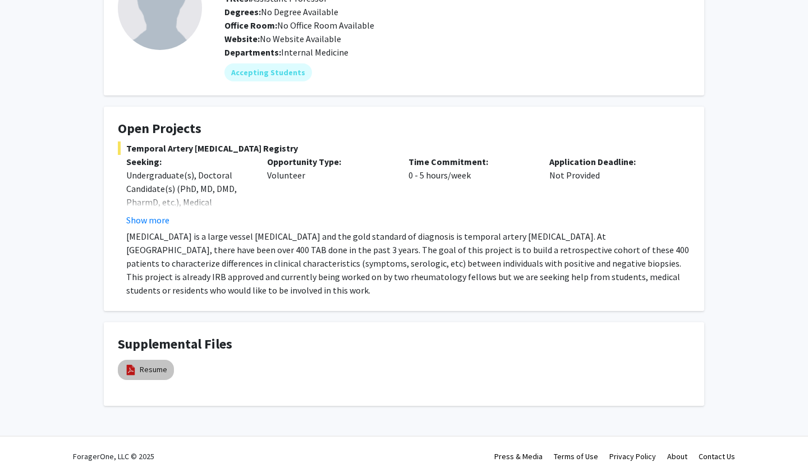
scroll to position [98, 0]
click at [148, 365] on link "Resume" at bounding box center [153, 370] width 27 height 12
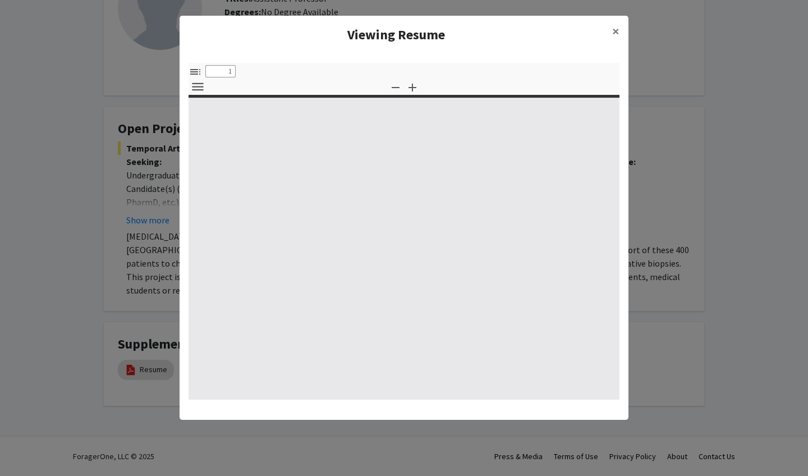
select select "custom"
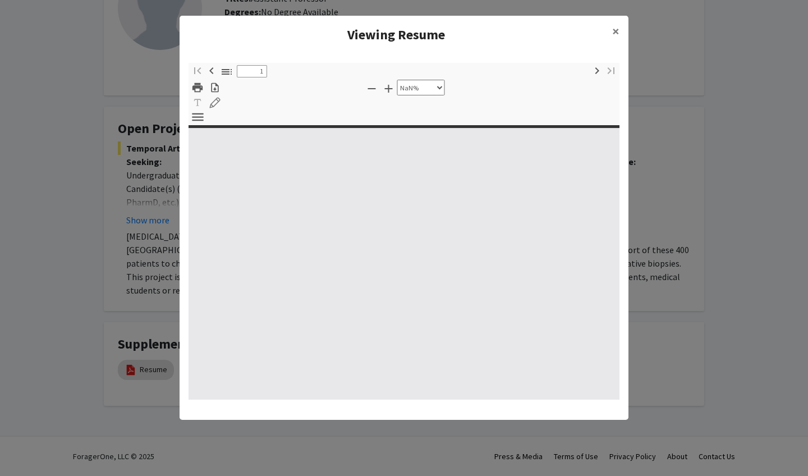
type input "0"
select select "custom"
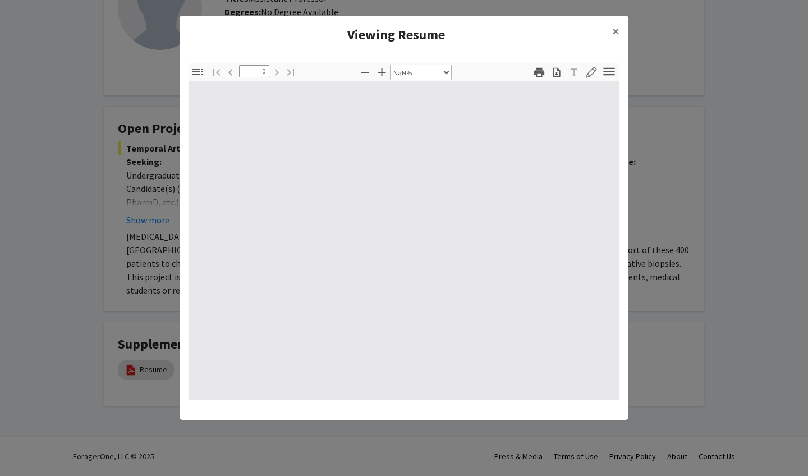
type input "1"
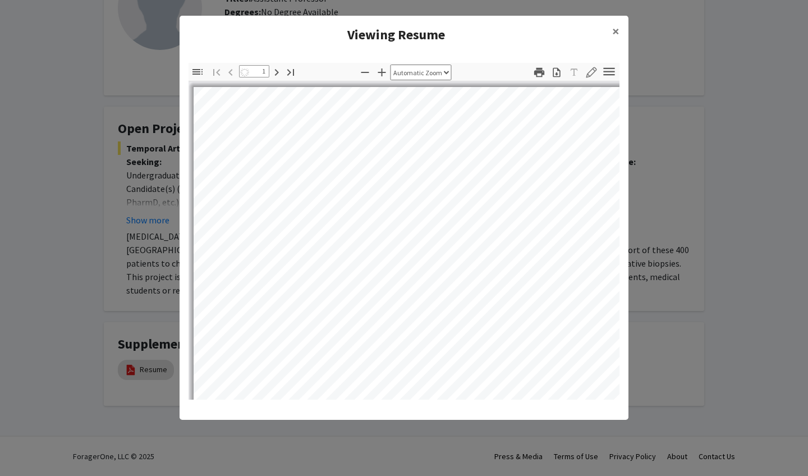
select select "auto"
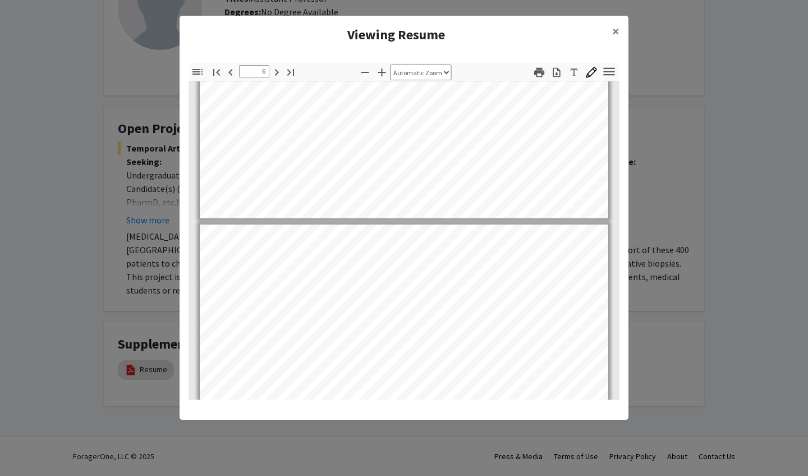
scroll to position [2742, 0]
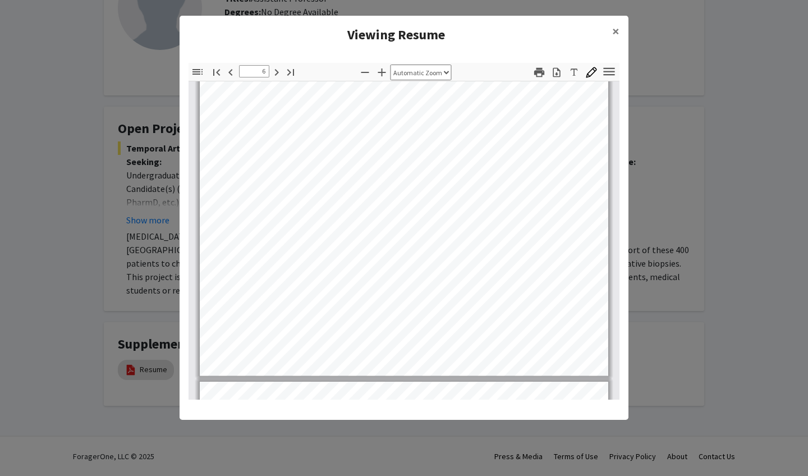
type input "7"
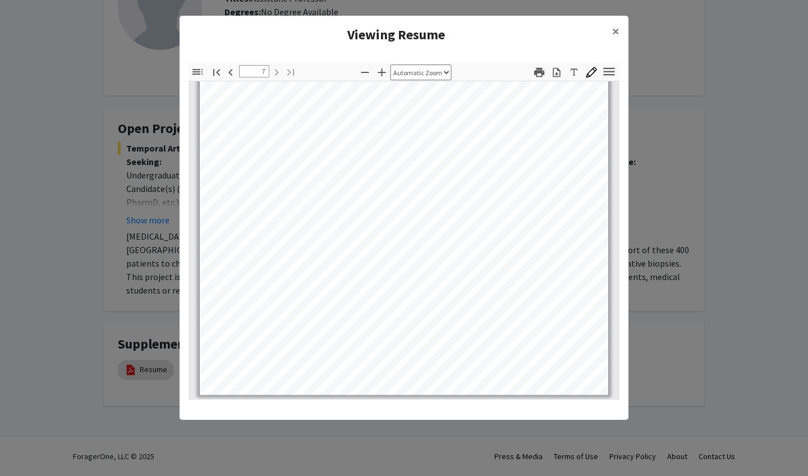
scroll to position [3430, 0]
click at [617, 29] on span "×" at bounding box center [615, 30] width 7 height 17
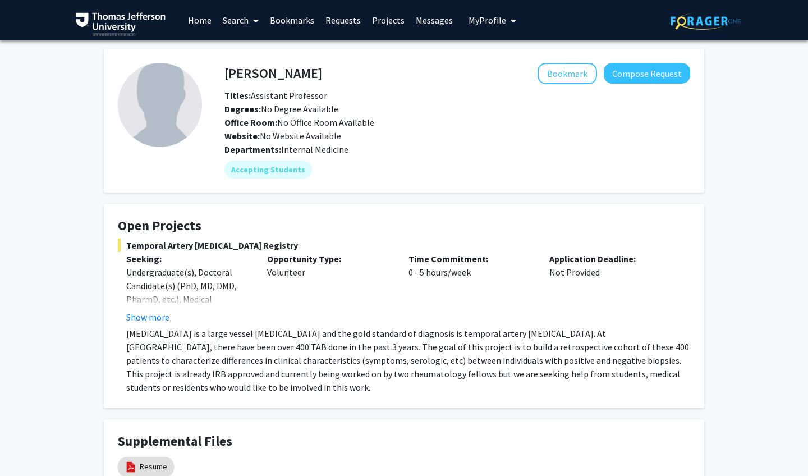
scroll to position [0, 0]
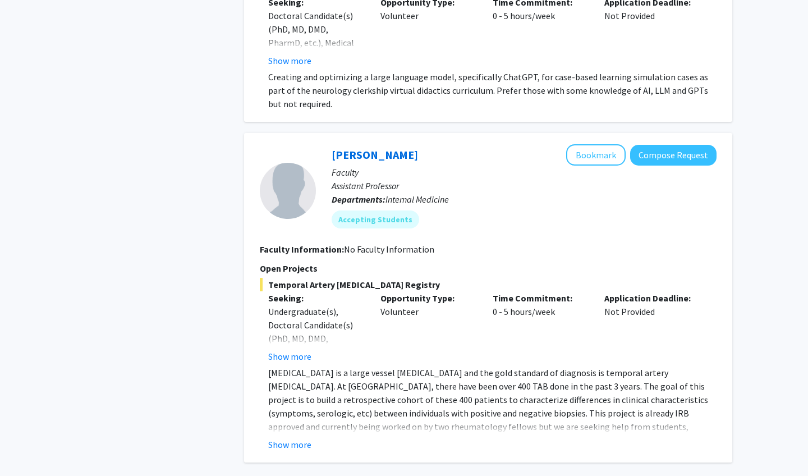
scroll to position [1622, 0]
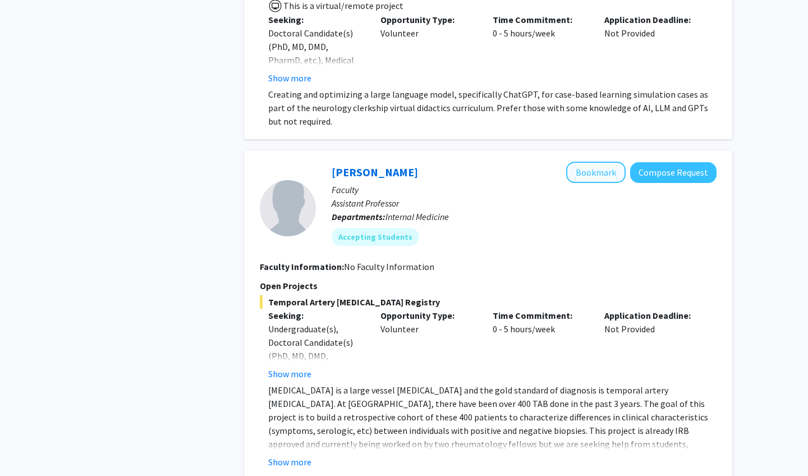
click at [590, 164] on button "Bookmark" at bounding box center [595, 172] width 59 height 21
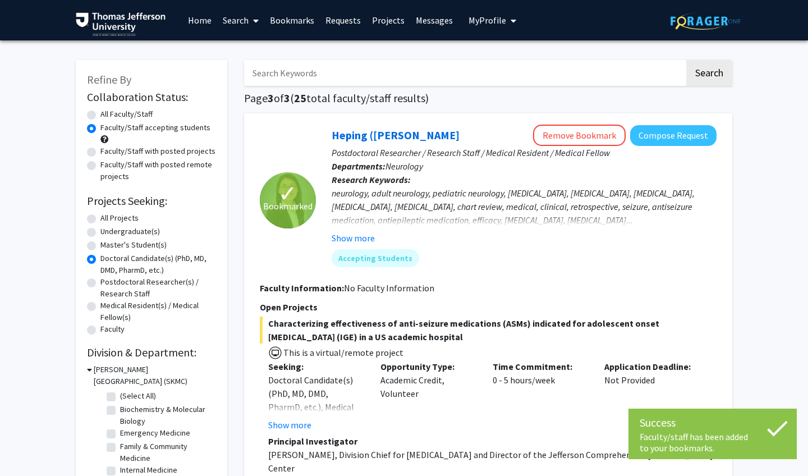
scroll to position [0, 0]
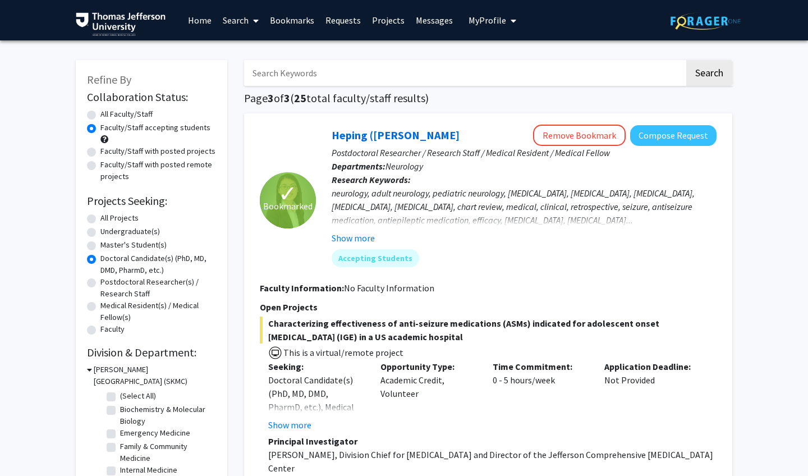
click at [494, 23] on span "My Profile" at bounding box center [488, 20] width 38 height 11
click at [314, 27] on link "Bookmarks" at bounding box center [292, 20] width 56 height 39
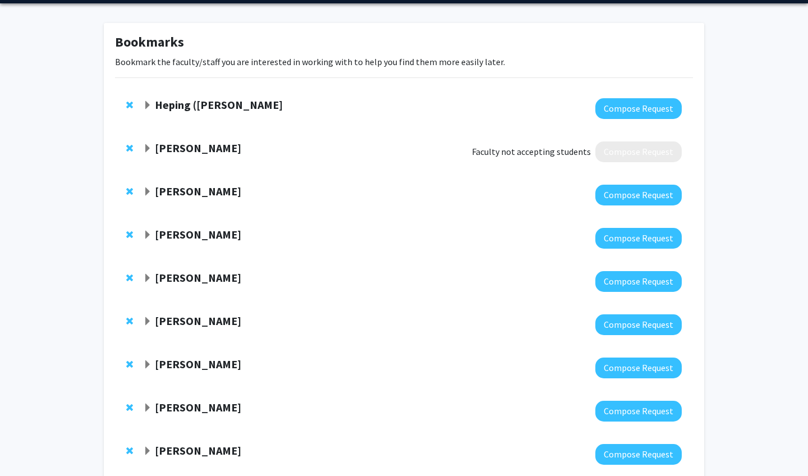
scroll to position [16, 0]
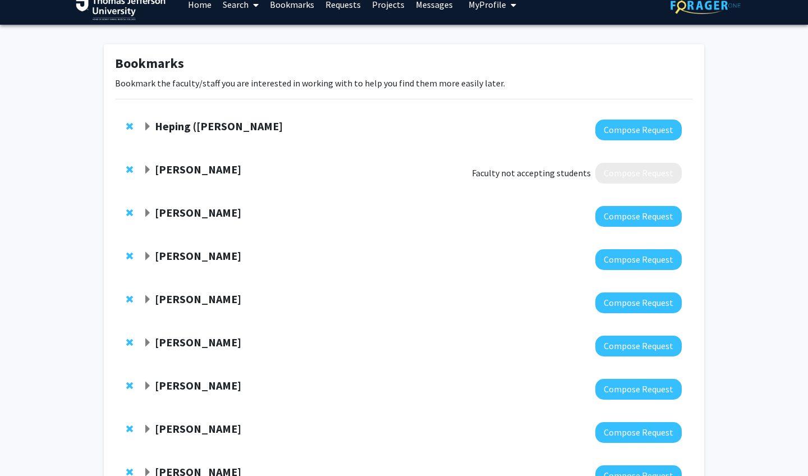
click at [133, 168] on div at bounding box center [131, 169] width 11 height 13
click at [153, 171] on div "[PERSON_NAME]" at bounding box center [264, 170] width 242 height 14
click at [151, 171] on span "Expand Munjireen Sifat Bookmark" at bounding box center [147, 170] width 9 height 9
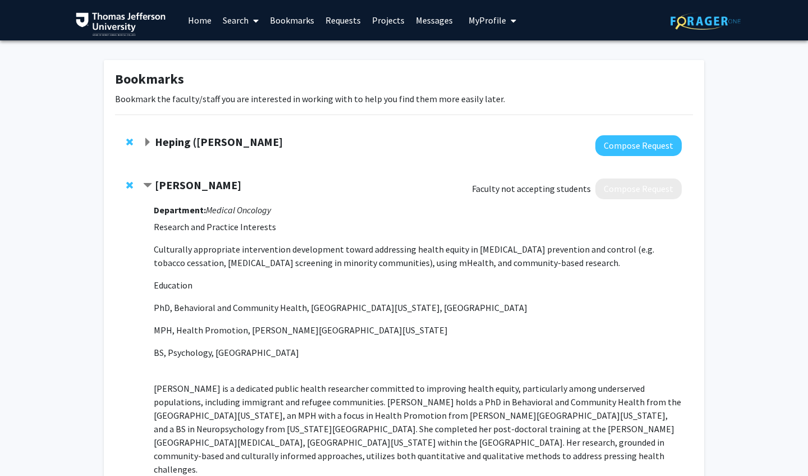
scroll to position [0, 0]
click at [129, 187] on span "Remove Munjireen Sifat from bookmarks" at bounding box center [129, 185] width 7 height 9
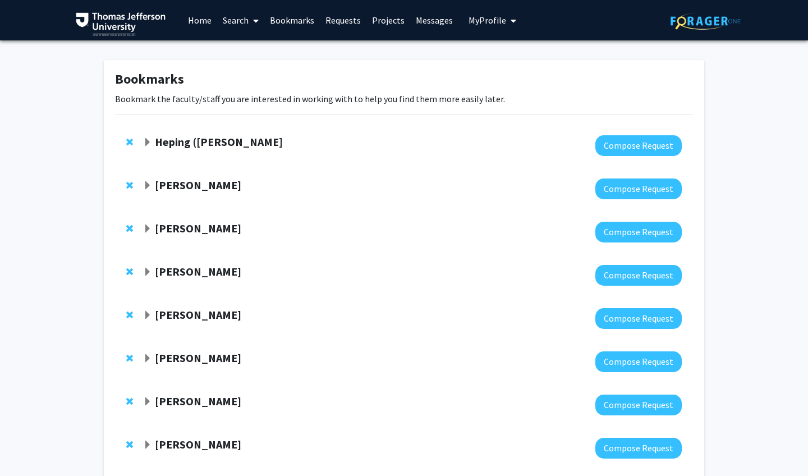
click at [144, 140] on span "Expand Heping (Ann) Sheng Bookmark" at bounding box center [147, 142] width 9 height 9
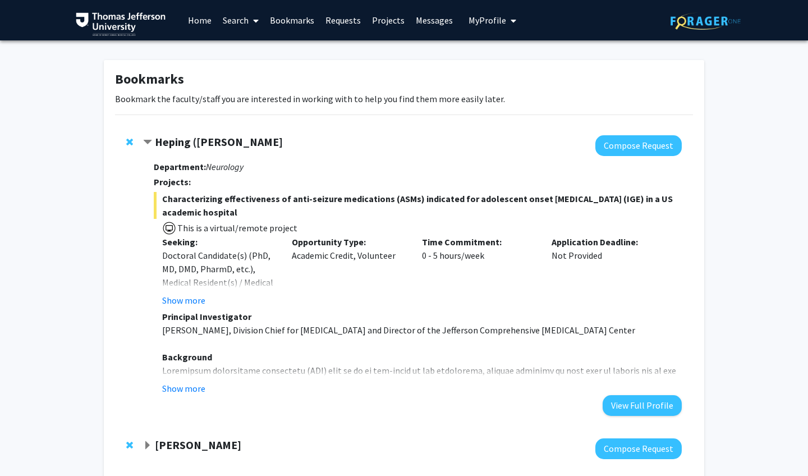
click at [209, 386] on div "Show more" at bounding box center [422, 388] width 520 height 13
click at [200, 389] on button "Show more" at bounding box center [183, 388] width 43 height 13
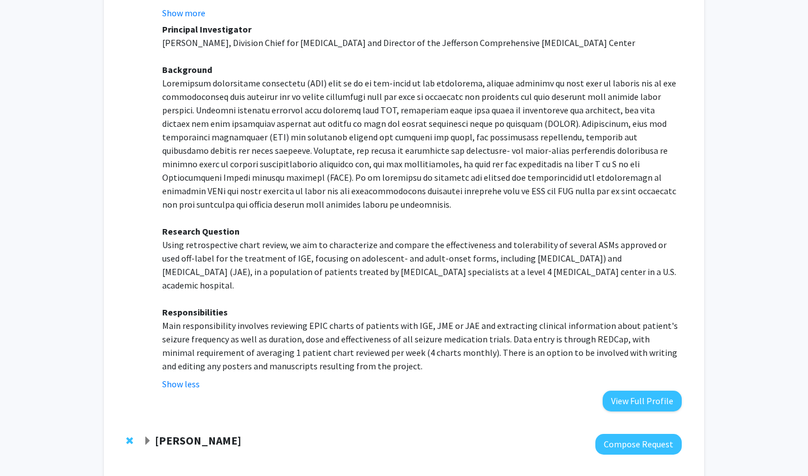
scroll to position [564, 0]
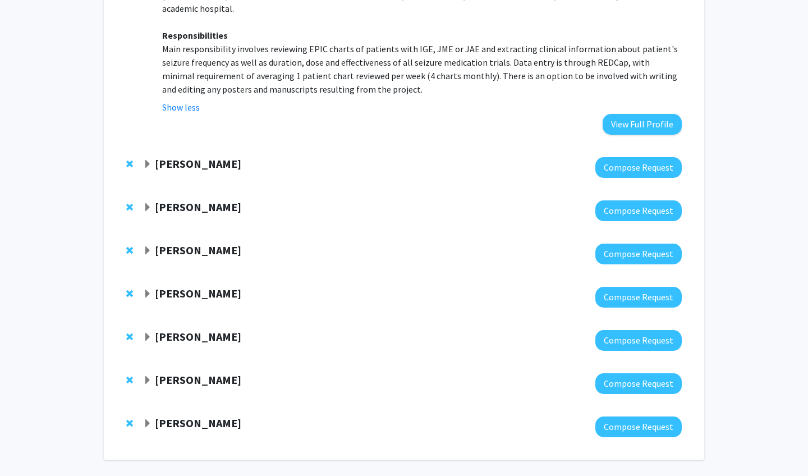
click at [146, 160] on span "Expand Joel Schuman Bookmark" at bounding box center [147, 164] width 9 height 9
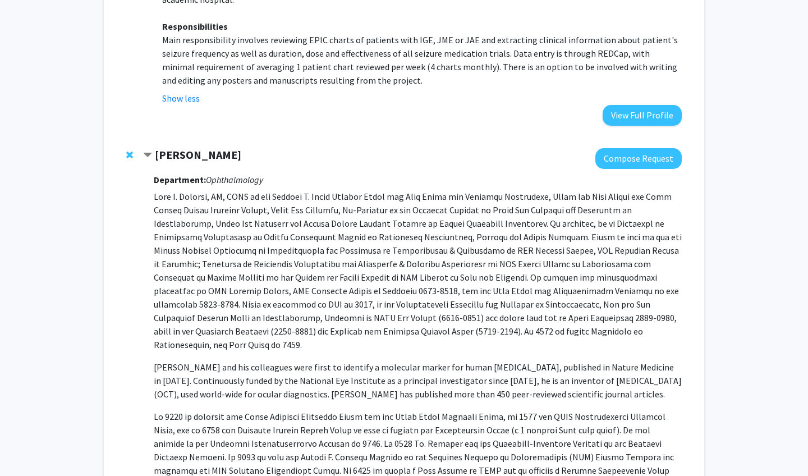
click at [129, 150] on span "Remove Joel Schuman from bookmarks" at bounding box center [129, 154] width 7 height 9
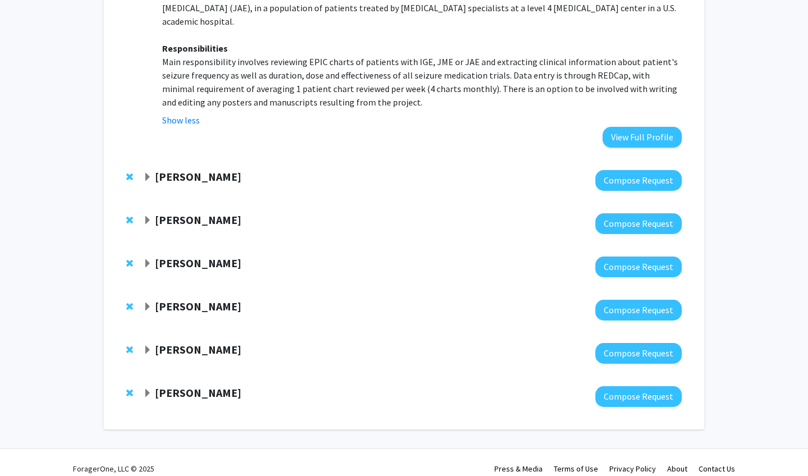
click at [148, 173] on span "Expand Noa Herz Bookmark" at bounding box center [147, 177] width 9 height 9
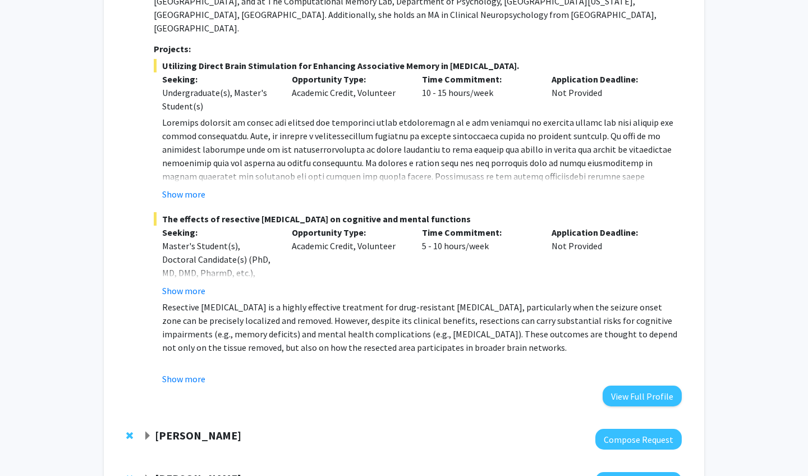
scroll to position [797, 0]
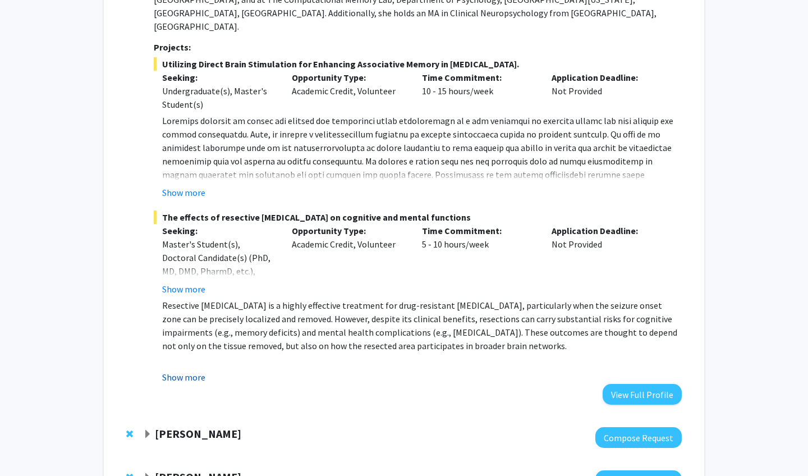
click at [172, 370] on button "Show more" at bounding box center [183, 376] width 43 height 13
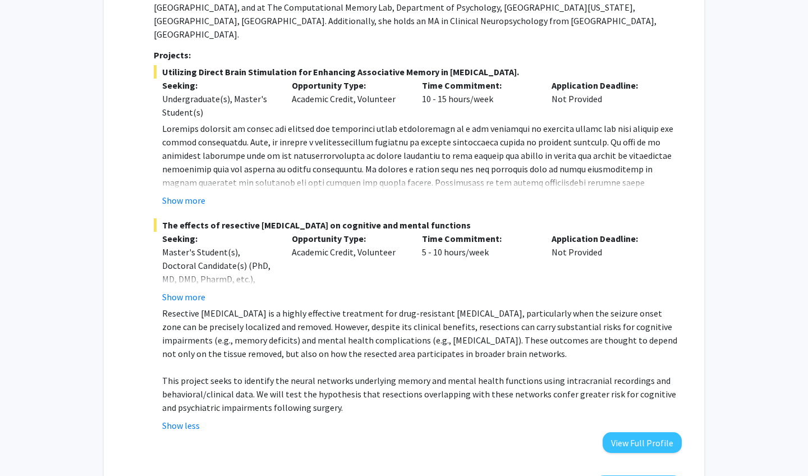
scroll to position [900, 0]
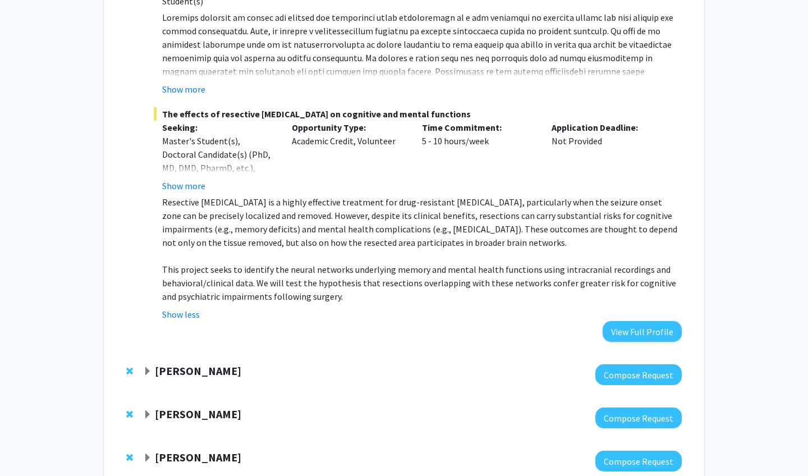
click at [149, 367] on span "Expand Mahdi Alizedah Bookmark" at bounding box center [147, 371] width 9 height 9
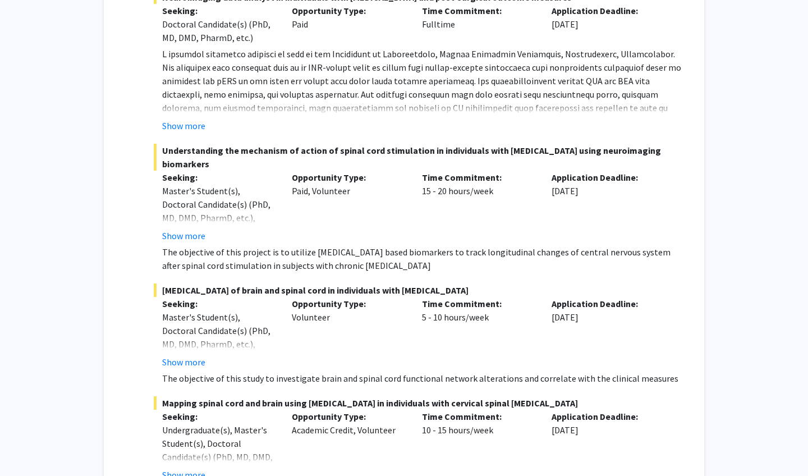
scroll to position [1589, 0]
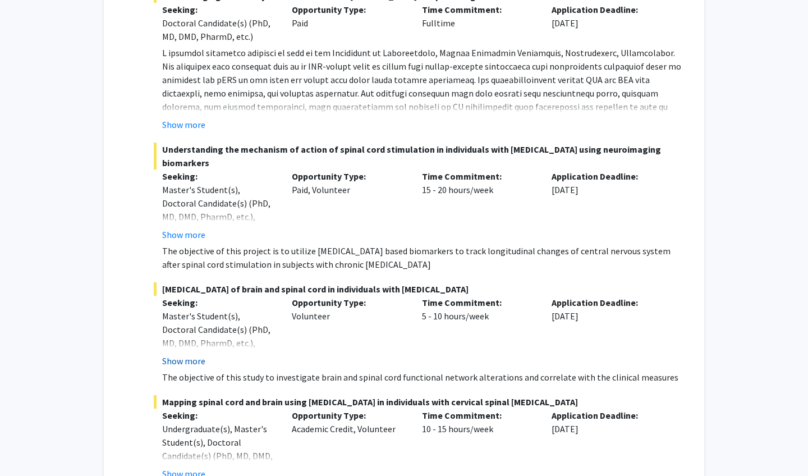
click at [186, 354] on button "Show more" at bounding box center [183, 360] width 43 height 13
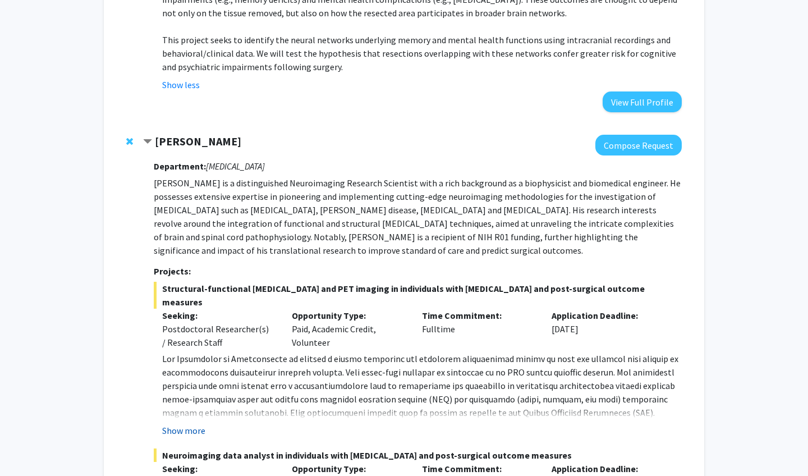
scroll to position [1128, 0]
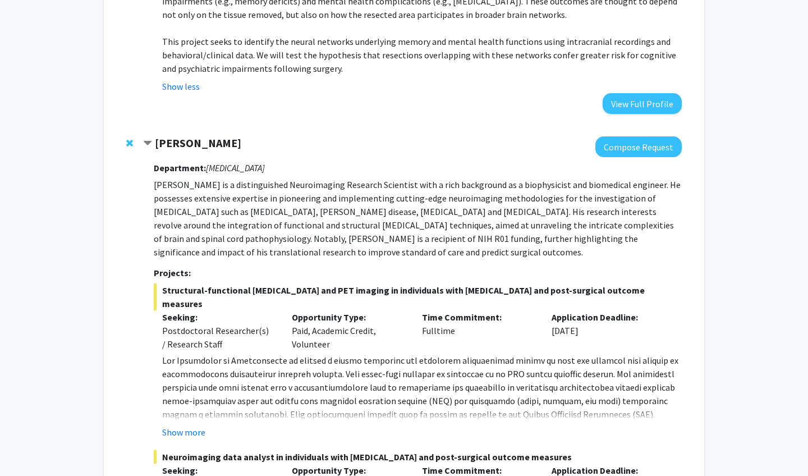
click at [129, 139] on span "Remove Mahdi Alizedah from bookmarks" at bounding box center [129, 143] width 7 height 9
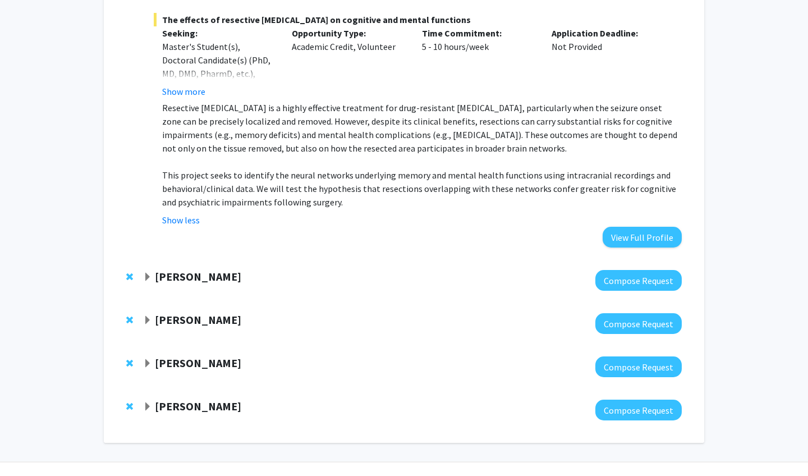
click at [148, 316] on span "Expand Hsiangkuo Yuan Bookmark" at bounding box center [147, 320] width 9 height 9
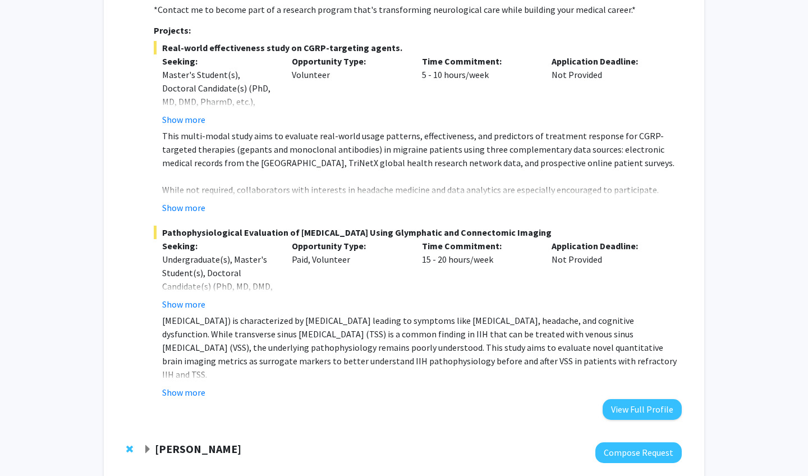
scroll to position [1821, 0]
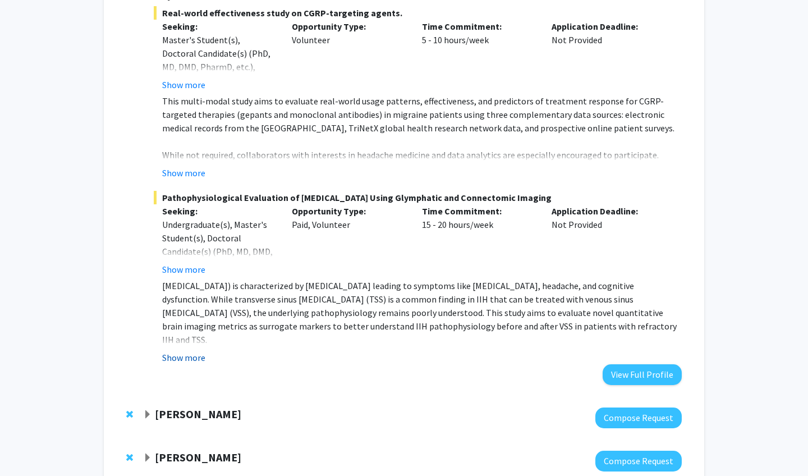
click at [182, 351] on button "Show more" at bounding box center [183, 357] width 43 height 13
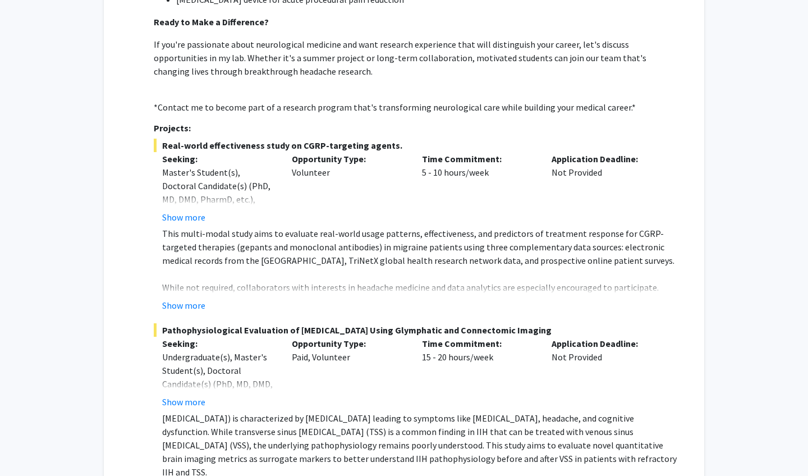
scroll to position [1690, 0]
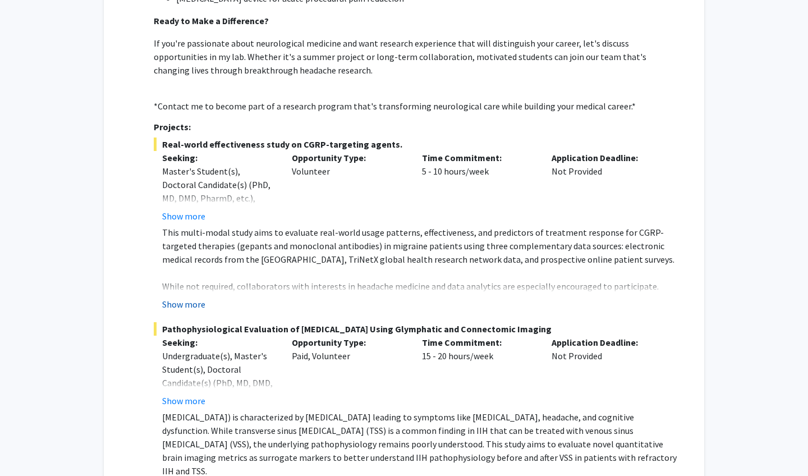
click at [176, 297] on button "Show more" at bounding box center [183, 303] width 43 height 13
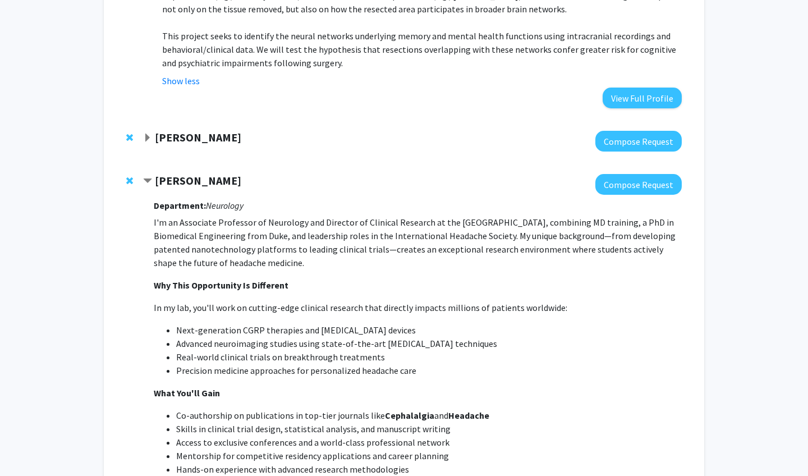
scroll to position [1132, 0]
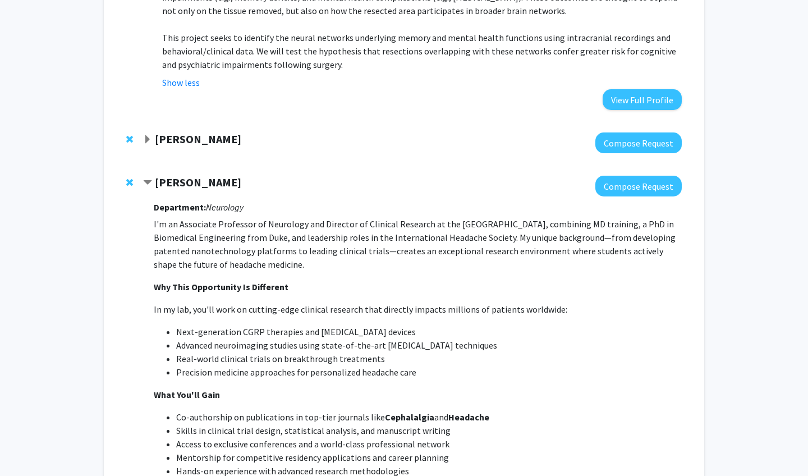
click at [130, 178] on span "Remove Hsiangkuo Yuan from bookmarks" at bounding box center [129, 182] width 7 height 9
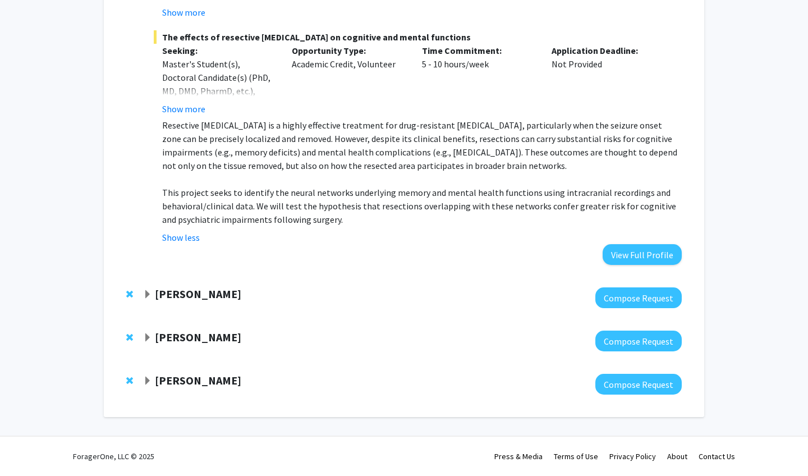
scroll to position [951, 0]
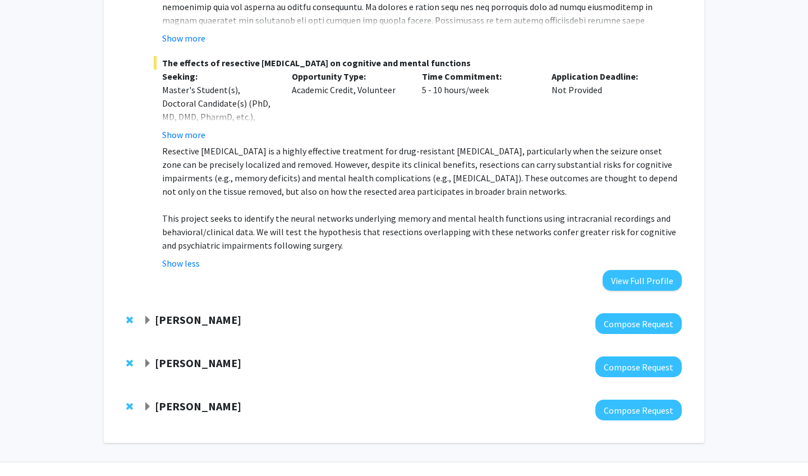
click at [148, 359] on span "Expand Dennis Hand Bookmark" at bounding box center [147, 363] width 9 height 9
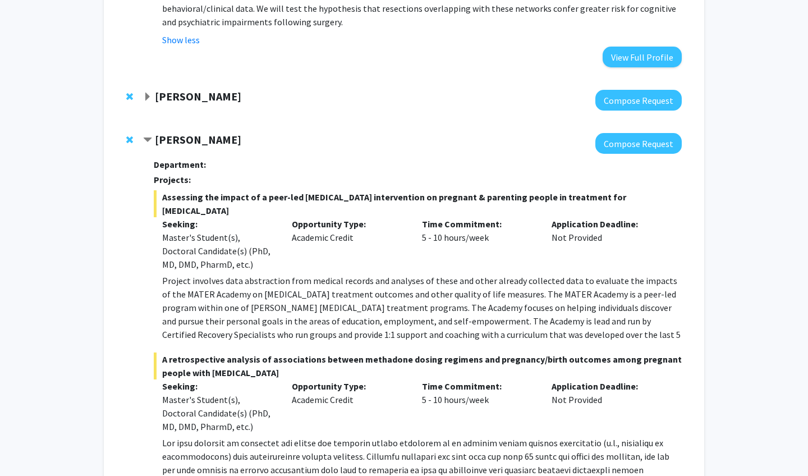
scroll to position [1177, 0]
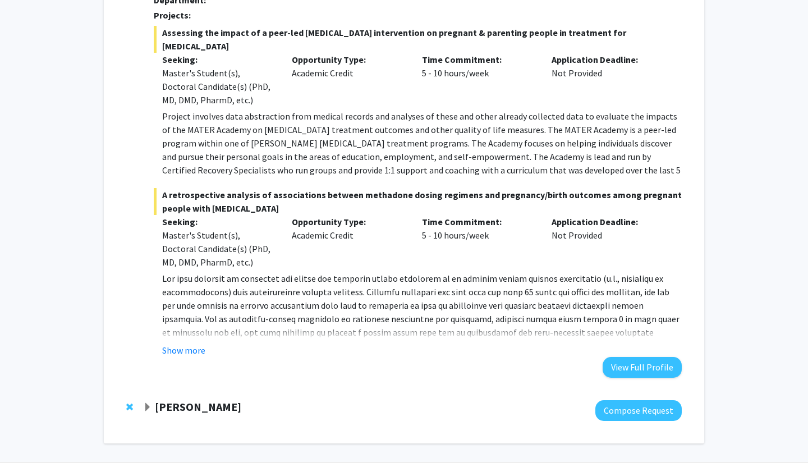
click at [149, 403] on span "Expand Tim Wilson Bookmark" at bounding box center [147, 407] width 9 height 9
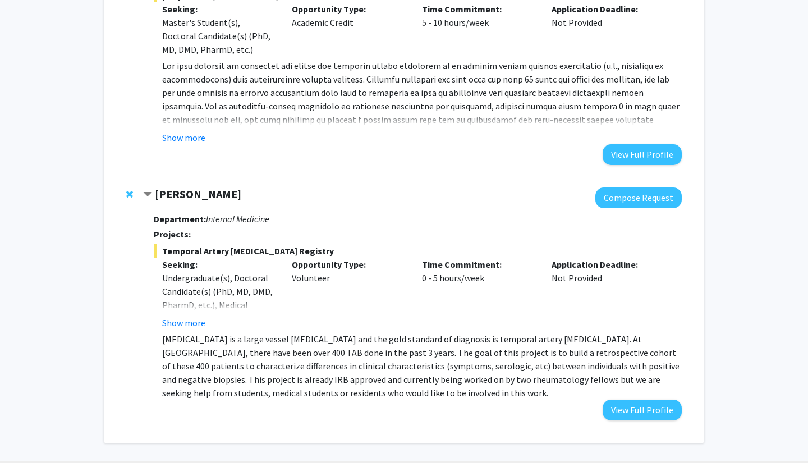
scroll to position [1551, 0]
click at [189, 287] on fg-read-more "Undergraduate(s), Doctoral Candidate(s) (PhD, MD, DMD, PharmD, etc.), Medical R…" at bounding box center [218, 301] width 113 height 58
click at [190, 316] on button "Show more" at bounding box center [183, 322] width 43 height 13
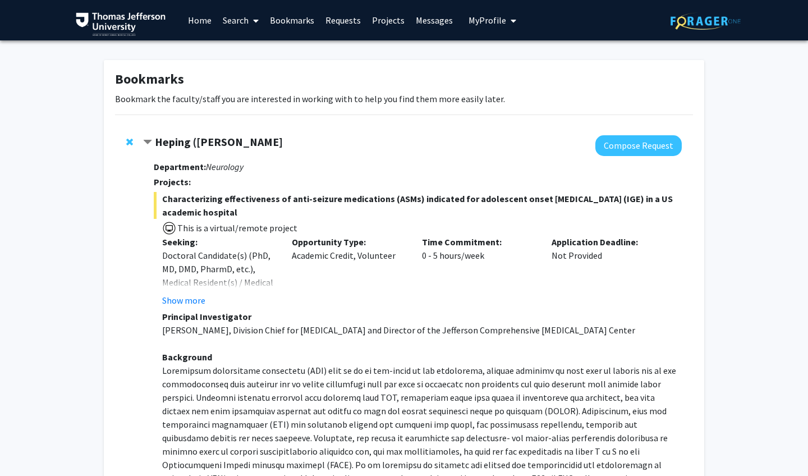
scroll to position [0, 0]
